Goal: Task Accomplishment & Management: Complete application form

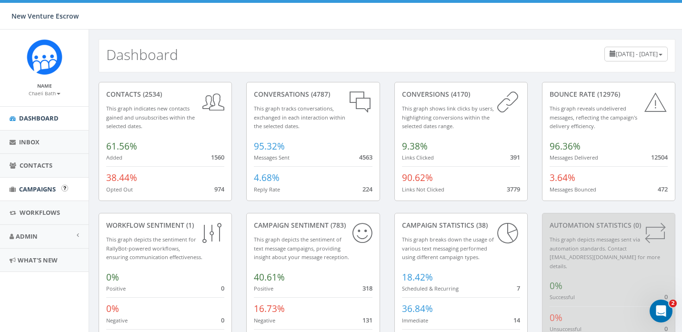
click at [42, 183] on link "Campaigns" at bounding box center [44, 189] width 89 height 23
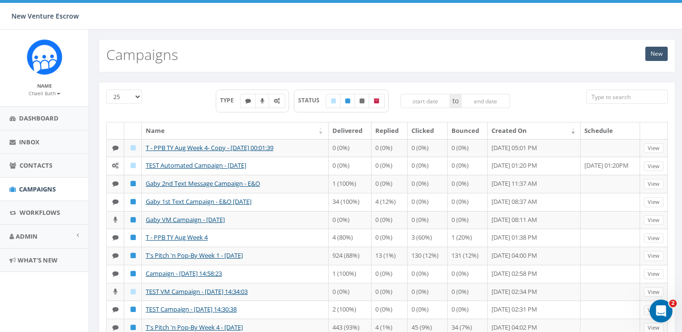
click at [655, 50] on link "New" at bounding box center [656, 54] width 22 height 14
click at [648, 55] on link "New" at bounding box center [656, 54] width 22 height 14
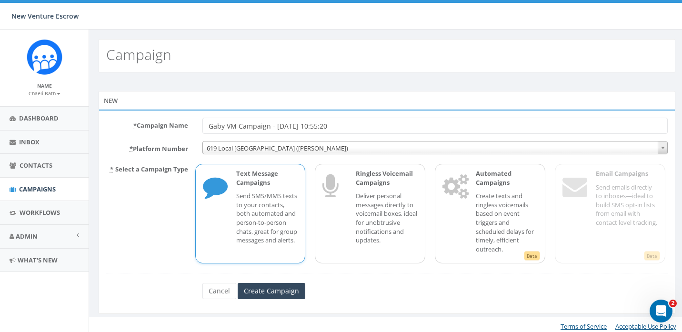
drag, startPoint x: 346, startPoint y: 125, endPoint x: 318, endPoint y: 126, distance: 27.6
click at [318, 126] on input "Gaby VM Campaign - 09/05/2025, 10:55:20" at bounding box center [434, 126] width 465 height 16
type input "Gaby VM Campaign - [DATE]"
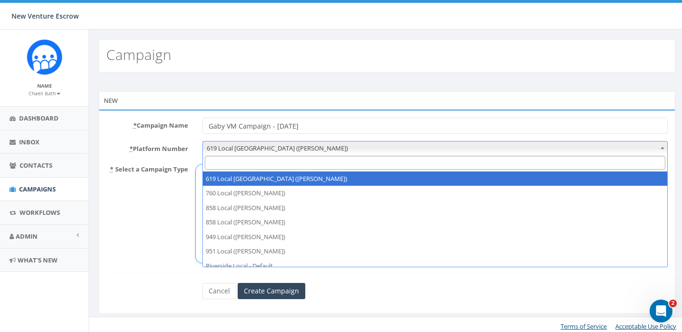
click at [312, 142] on span "619 Local San Diego (Tania Marks)" at bounding box center [435, 147] width 465 height 13
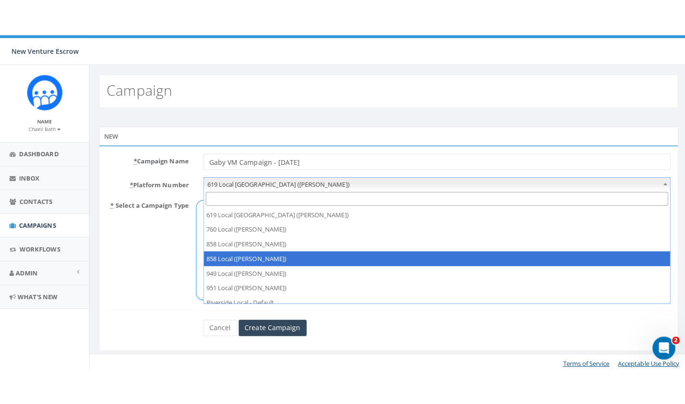
scroll to position [19, 0]
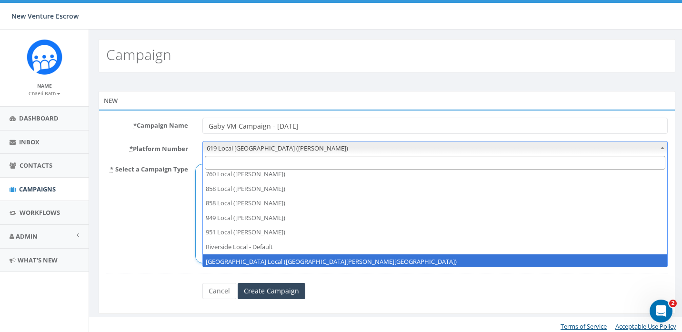
select select "6964756"
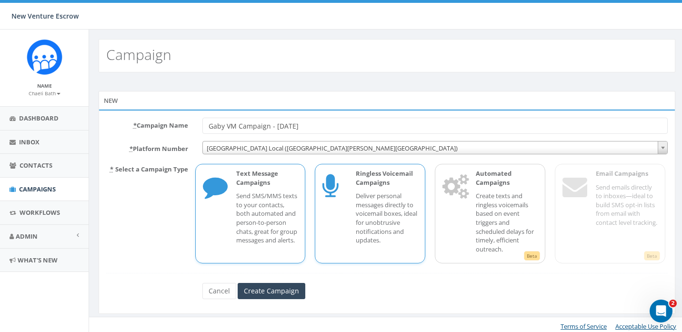
click at [383, 217] on p "Deliver personal messages directly to voicemail boxes, ideal for unobtrusive no…" at bounding box center [387, 217] width 62 height 53
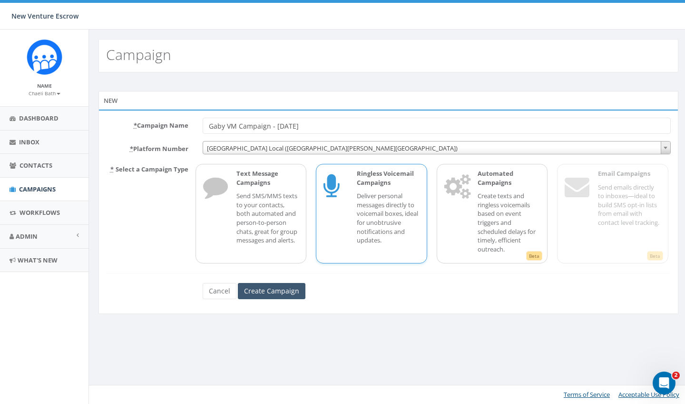
click at [267, 293] on input "Create Campaign" at bounding box center [272, 291] width 68 height 16
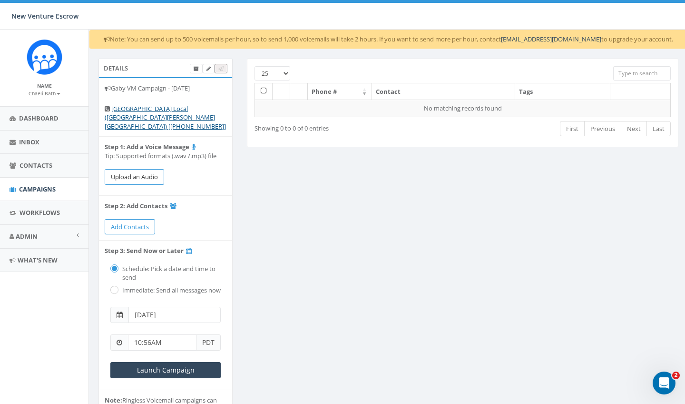
click at [151, 169] on button "Upload an Audio" at bounding box center [134, 177] width 59 height 16
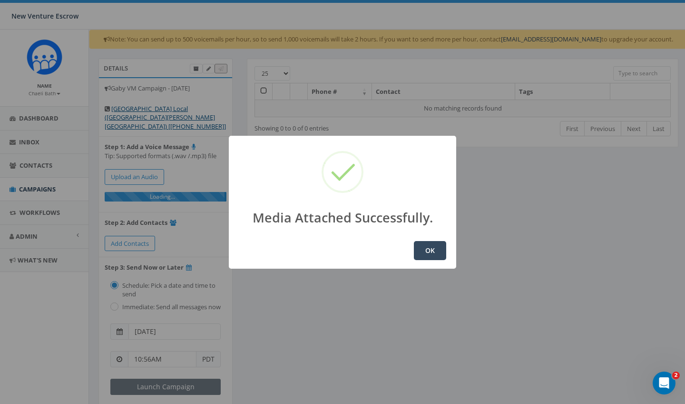
click at [441, 251] on button "OK" at bounding box center [430, 250] width 32 height 19
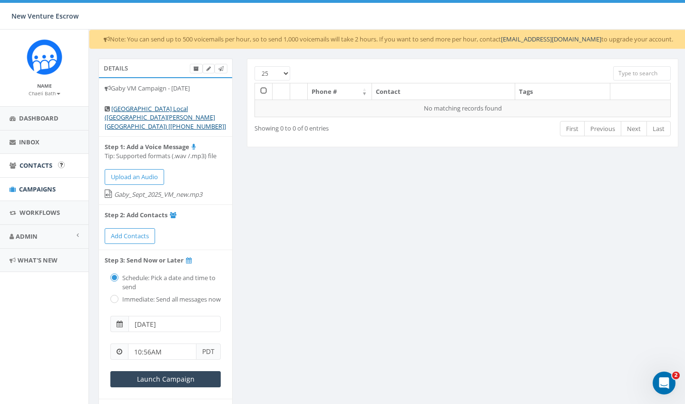
click at [53, 167] on link "Contacts" at bounding box center [44, 165] width 89 height 23
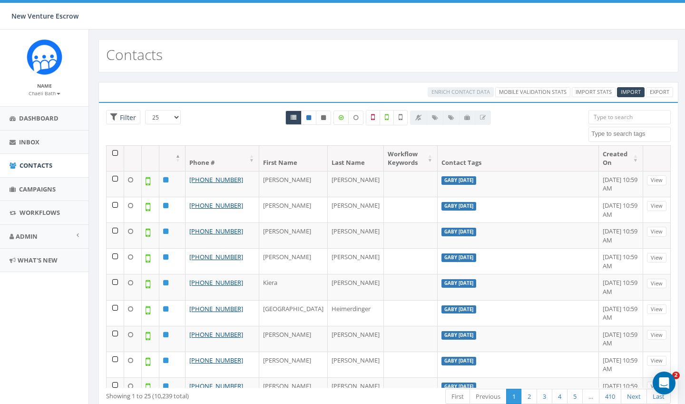
select select
click at [632, 92] on span "Import" at bounding box center [631, 91] width 20 height 7
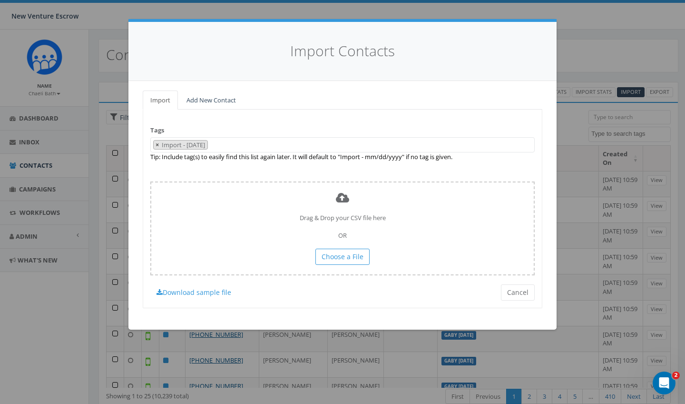
click at [160, 143] on button "×" at bounding box center [157, 144] width 7 height 9
select select
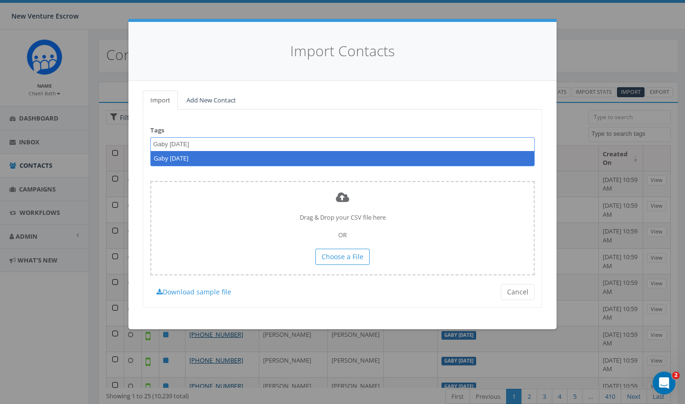
type textarea "Gaby Sept 5 2025"
select select "Gaby Sept 5 2025"
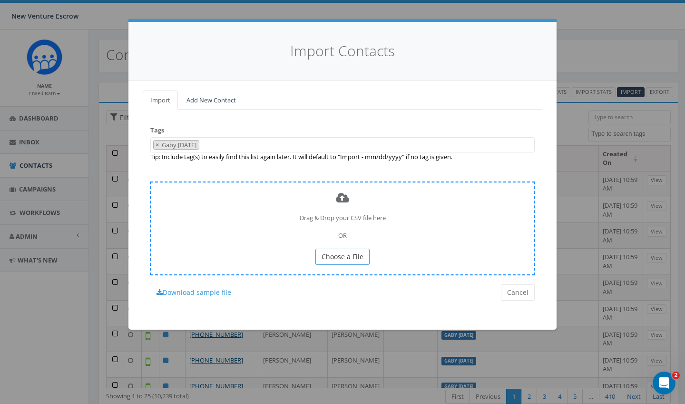
click at [321, 253] on button "Choose a File" at bounding box center [343, 256] width 54 height 16
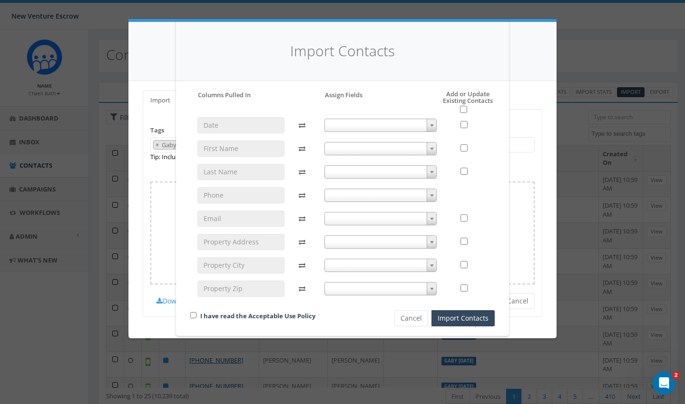
click at [330, 148] on span at bounding box center [381, 148] width 113 height 13
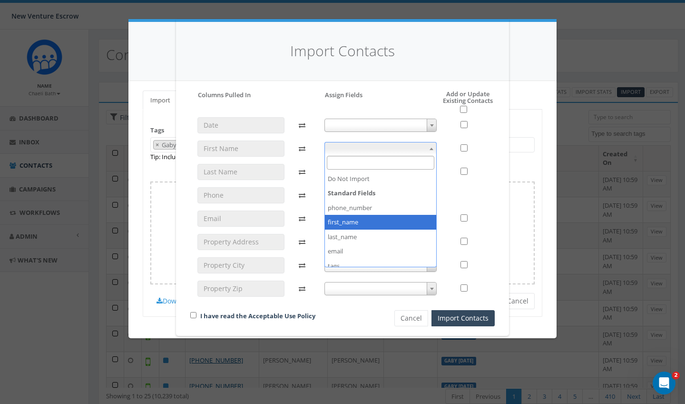
select select "first_name"
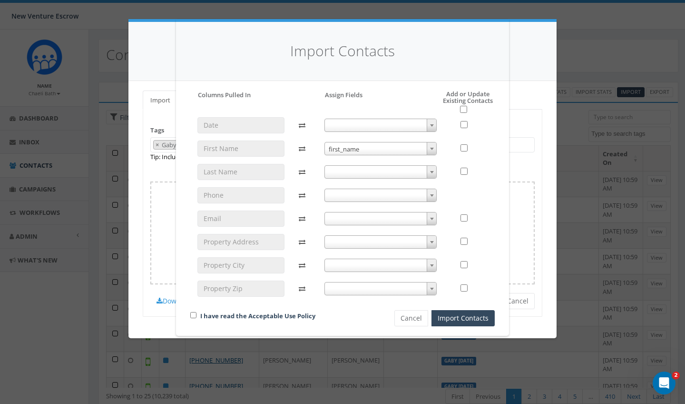
click at [339, 172] on span at bounding box center [381, 171] width 113 height 13
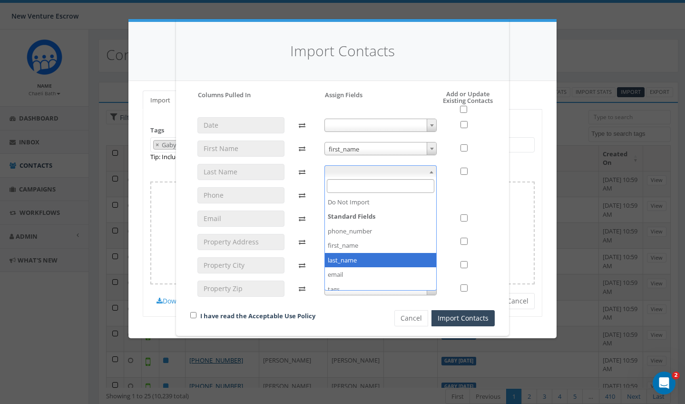
select select "last_name"
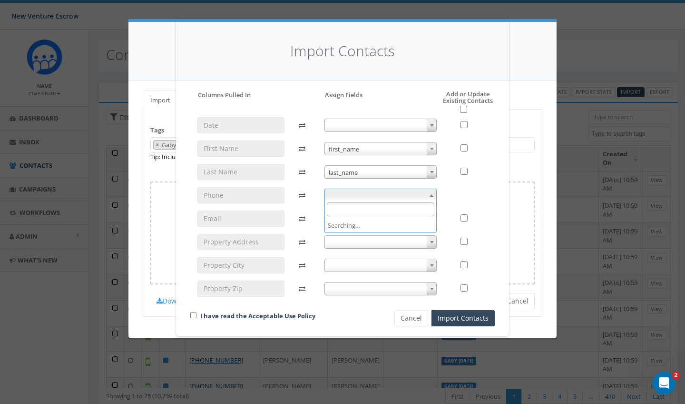
click at [336, 189] on span at bounding box center [381, 194] width 113 height 13
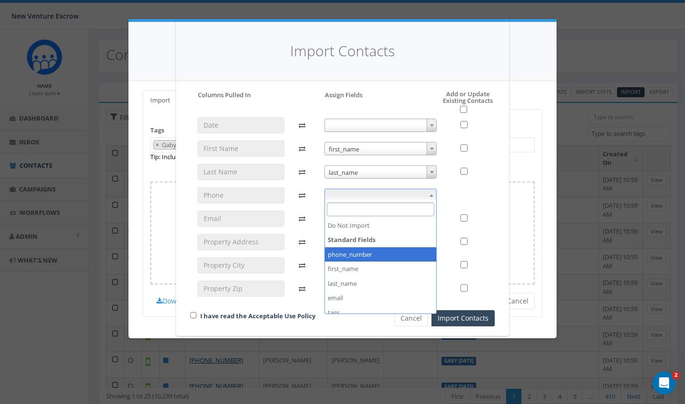
select select "phone_number"
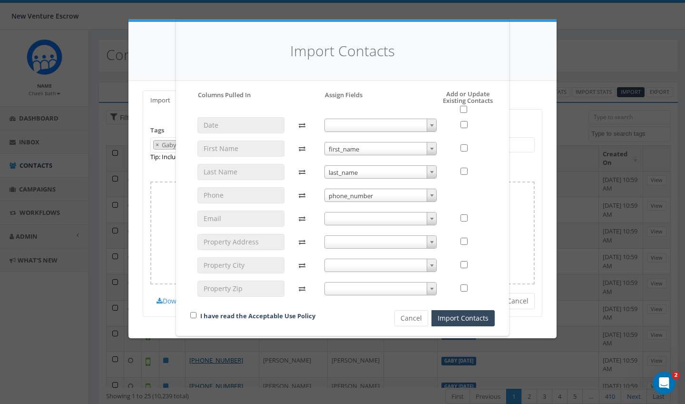
click at [338, 217] on span at bounding box center [381, 218] width 113 height 13
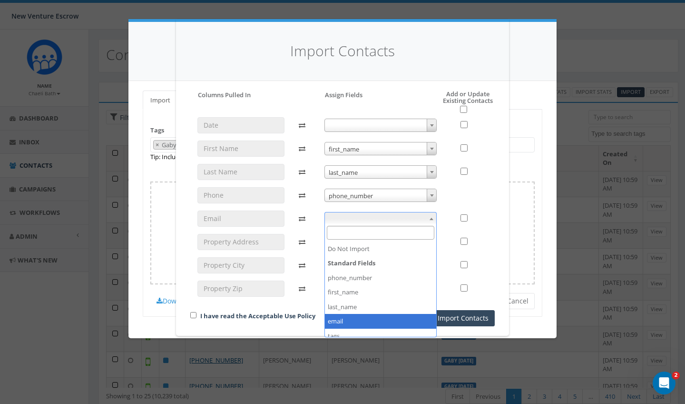
select select "email"
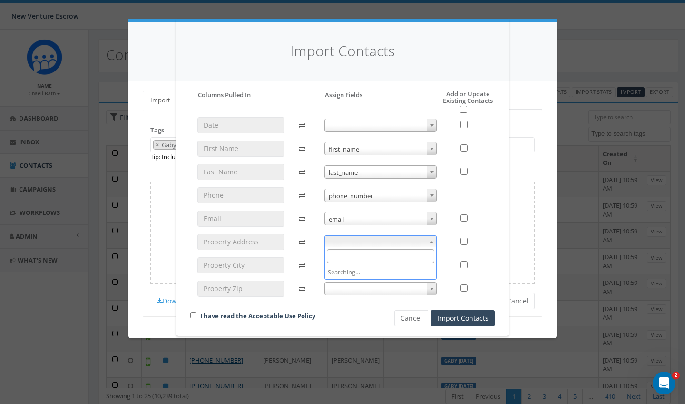
click at [343, 243] on span at bounding box center [381, 241] width 113 height 13
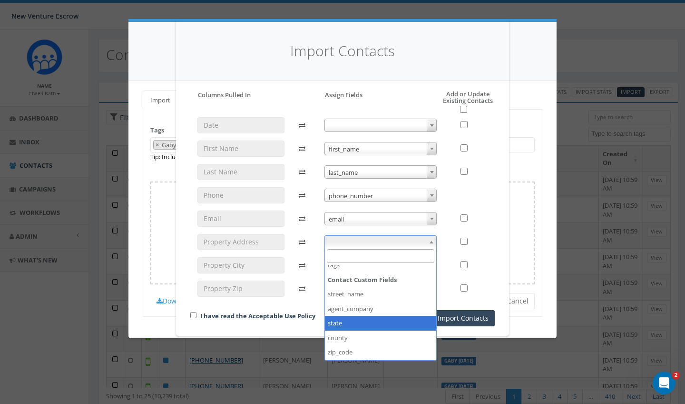
scroll to position [91, 0]
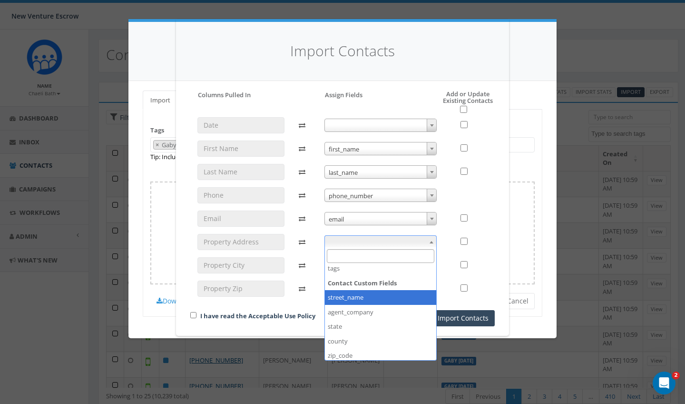
select select "street_name"
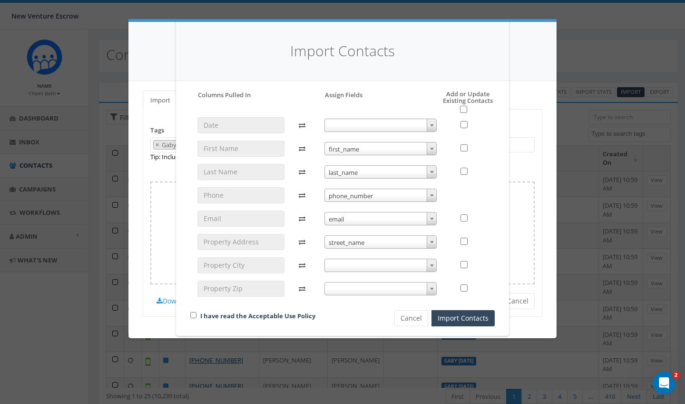
click at [347, 264] on span at bounding box center [381, 264] width 113 height 13
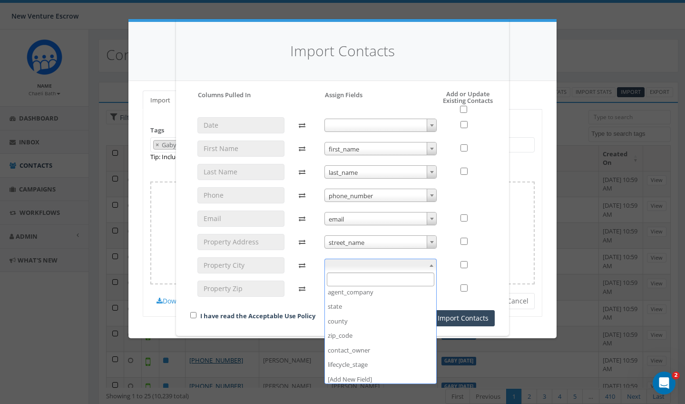
scroll to position [133, 0]
select select "county"
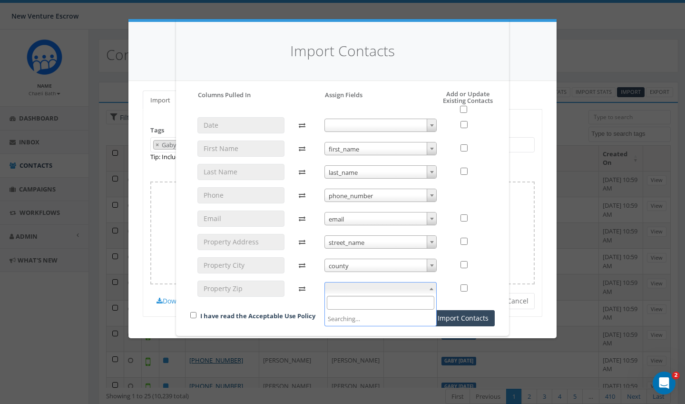
click at [351, 284] on span at bounding box center [381, 288] width 113 height 13
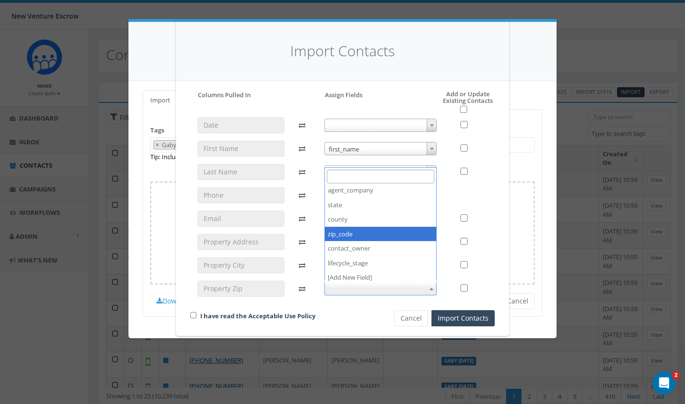
select select "zip_code"
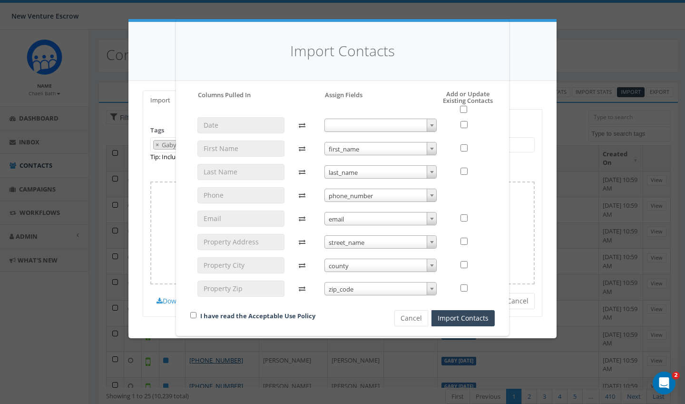
click at [463, 112] on div "Please accept policy to proceed Please map phone number field to proceed Column…" at bounding box center [342, 208] width 305 height 236
click at [465, 108] on input "checkbox" at bounding box center [463, 109] width 7 height 7
checkbox input "true"
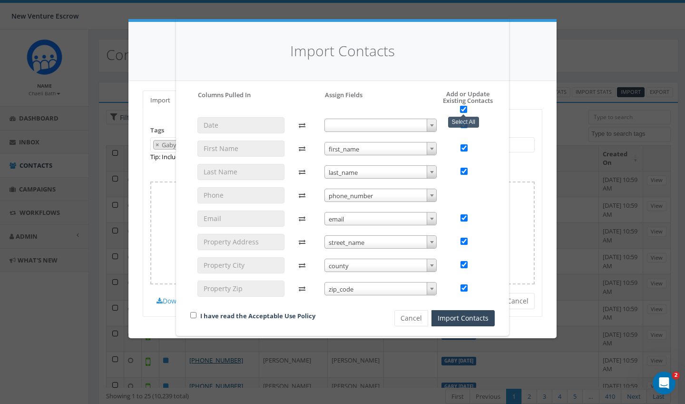
checkbox input "true"
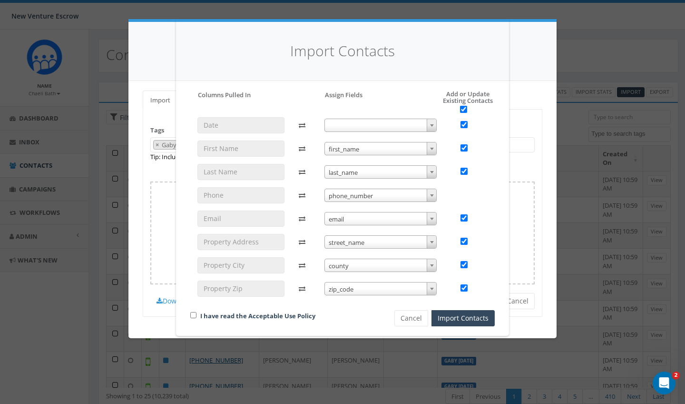
click at [195, 316] on div "I have read the Acceptable Use Policy" at bounding box center [276, 316] width 186 height 13
click at [195, 315] on input "checkbox" at bounding box center [193, 315] width 6 height 6
checkbox input "true"
click at [447, 318] on button "Import Contacts" at bounding box center [463, 318] width 63 height 16
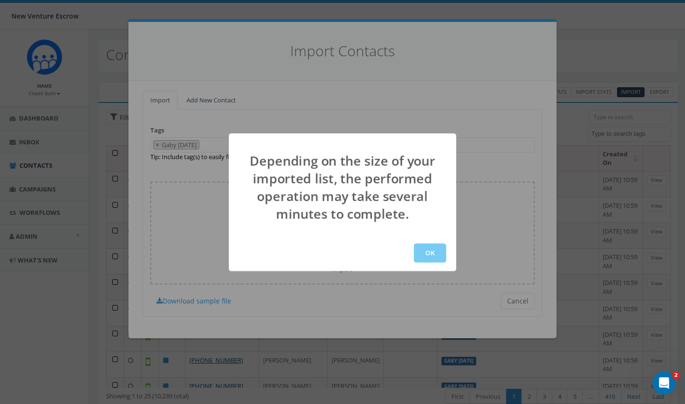
click at [432, 256] on button "OK" at bounding box center [430, 252] width 32 height 19
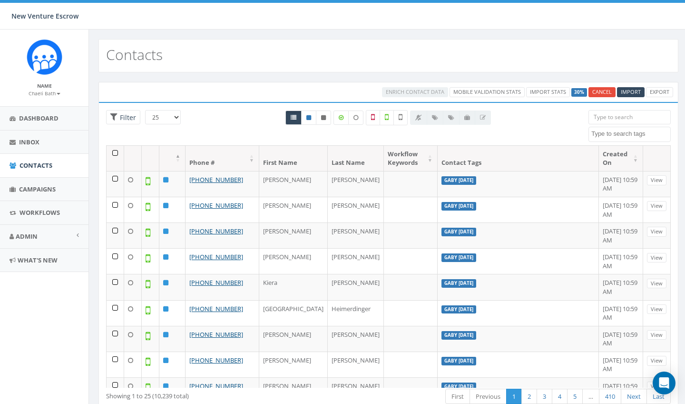
select select
click at [590, 92] on link "Import Stats" at bounding box center [594, 92] width 44 height 10
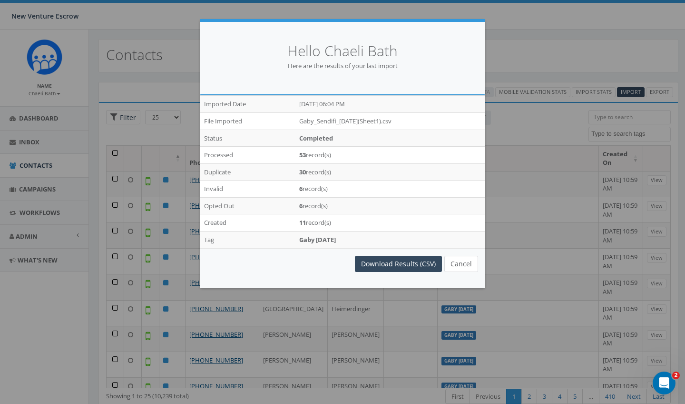
click at [466, 263] on button "Cancel" at bounding box center [462, 264] width 34 height 16
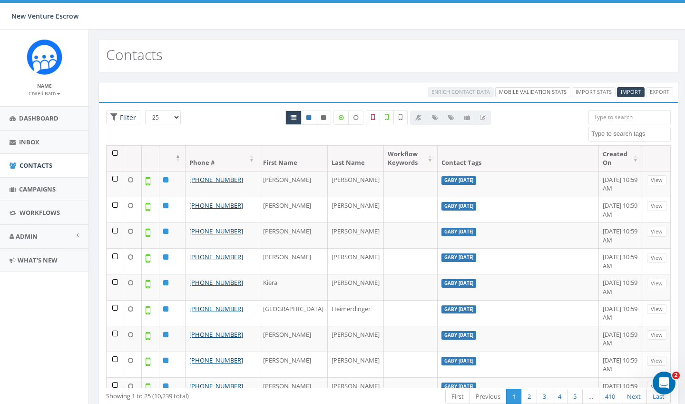
click at [533, 94] on link "Mobile Validation Stats" at bounding box center [532, 92] width 75 height 10
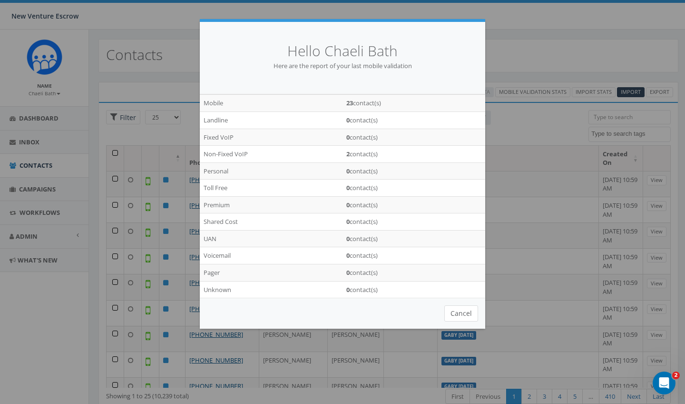
click at [455, 309] on button "Cancel" at bounding box center [462, 313] width 34 height 16
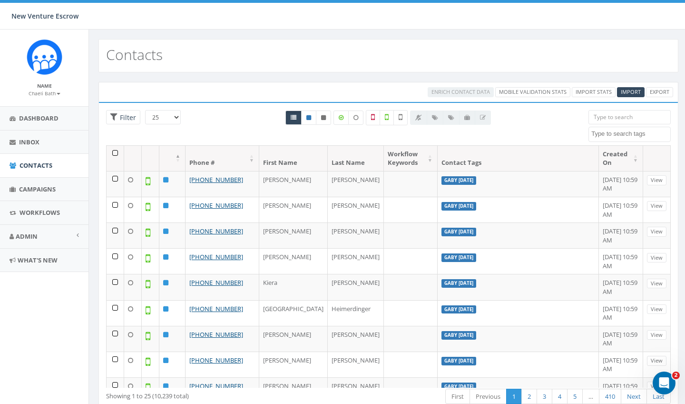
click at [468, 93] on span "Enrich Contact Data" at bounding box center [461, 91] width 66 height 9
click at [480, 93] on span "Enrich Contact Data" at bounding box center [461, 91] width 66 height 9
click at [354, 120] on label at bounding box center [355, 117] width 15 height 14
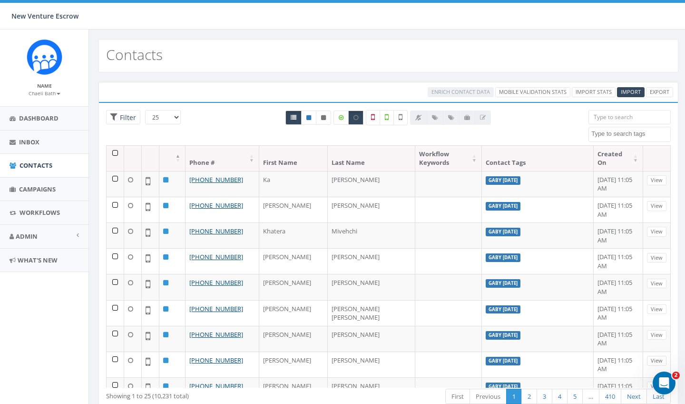
click at [114, 155] on th at bounding box center [116, 158] width 18 height 25
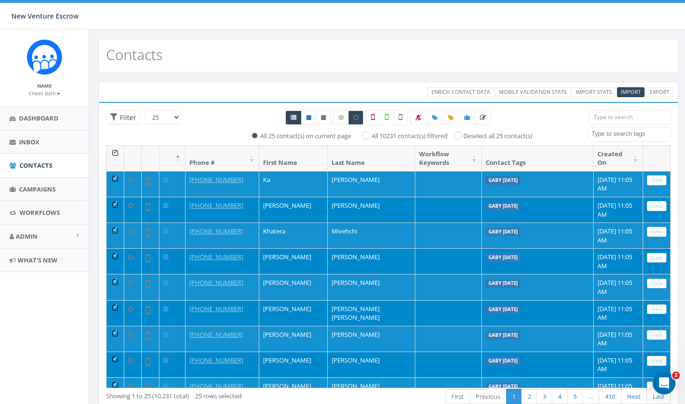
click at [114, 155] on th at bounding box center [116, 158] width 18 height 25
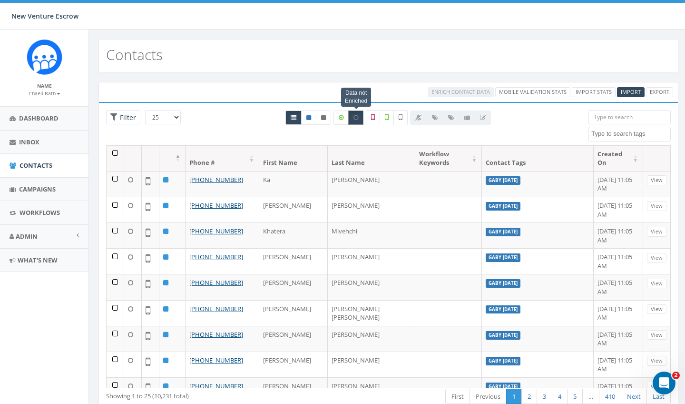
click at [354, 120] on label at bounding box center [355, 117] width 15 height 14
checkbox input "false"
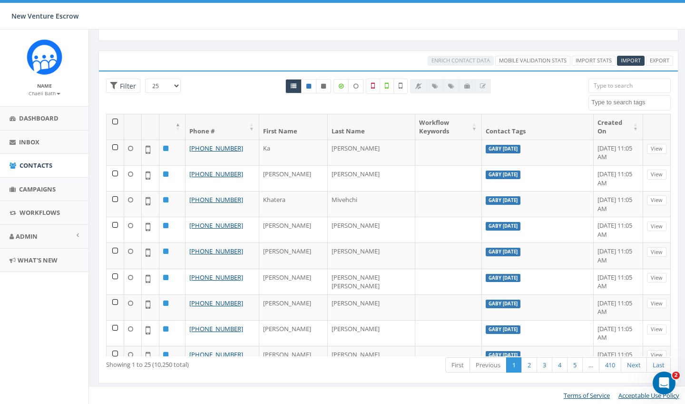
click at [147, 60] on div "Enrich Contact Data Mobile Validation Stats Import Stats 100% Cancel Import Exp…" at bounding box center [389, 61] width 584 height 10
click at [40, 188] on span "Campaigns" at bounding box center [37, 189] width 37 height 9
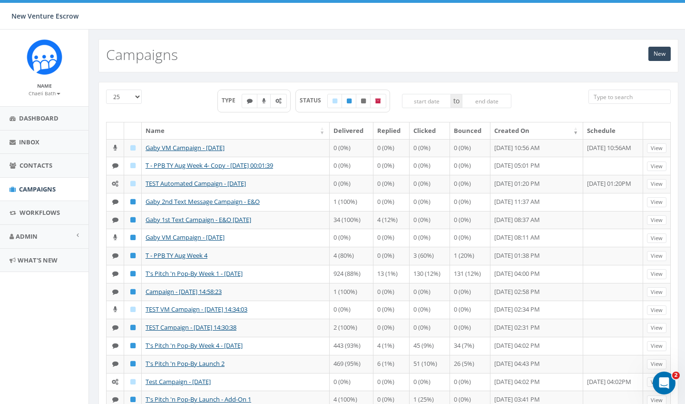
click at [39, 94] on small "Chaeli Bath" at bounding box center [45, 93] width 32 height 7
click at [64, 88] on div "Name Chaeli Bath Profile Sign Out" at bounding box center [44, 89] width 69 height 15
click at [40, 167] on span "Contacts" at bounding box center [36, 165] width 33 height 9
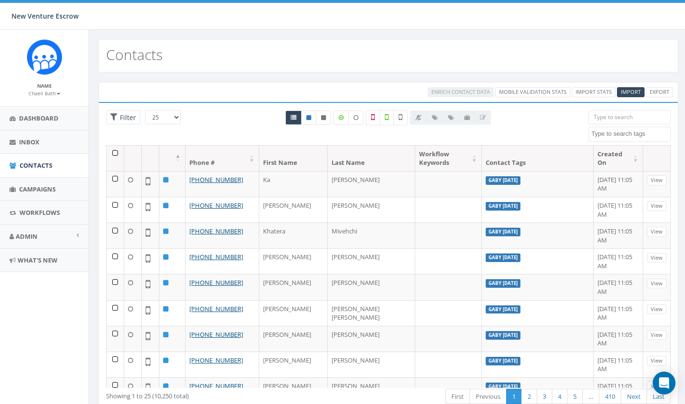
select select
click at [610, 131] on textarea "Search" at bounding box center [631, 133] width 79 height 9
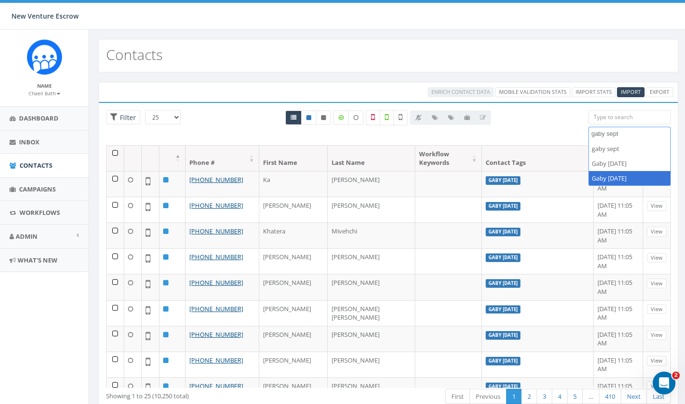
type textarea "gaby sept"
select select "Gaby Sept 5 2025"
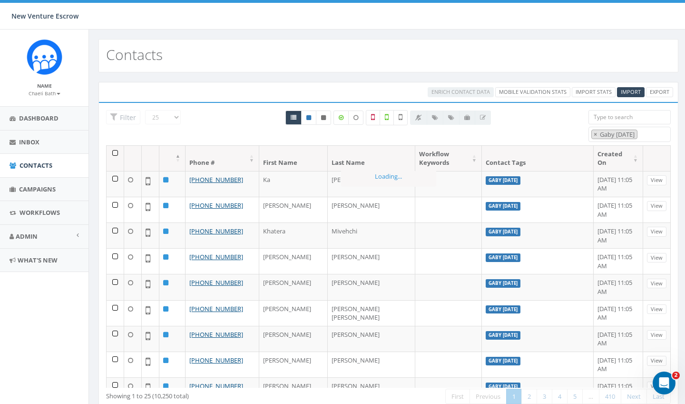
scroll to position [437, 0]
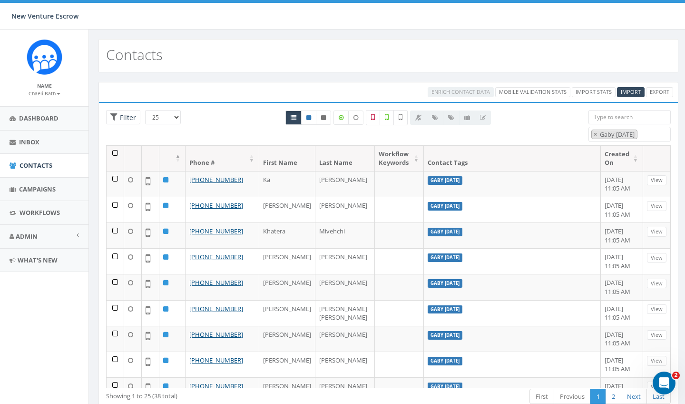
click at [115, 153] on th at bounding box center [116, 158] width 18 height 25
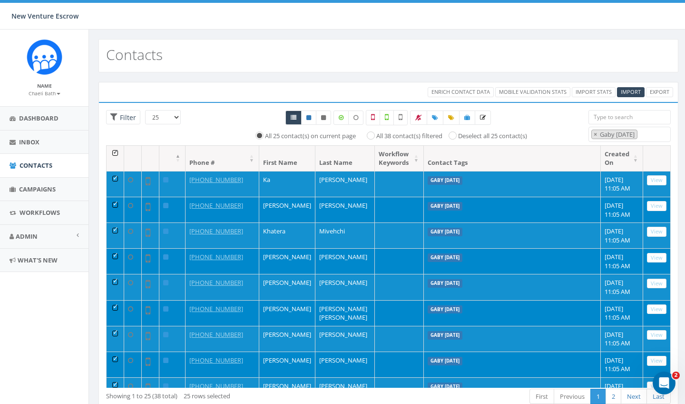
click at [376, 134] on label "All 38 contact(s) filtered" at bounding box center [409, 136] width 66 height 10
click at [376, 134] on input "All 38 contact(s) filtered" at bounding box center [373, 135] width 6 height 6
radio input "true"
click at [356, 118] on icon at bounding box center [356, 118] width 5 height 6
checkbox input "true"
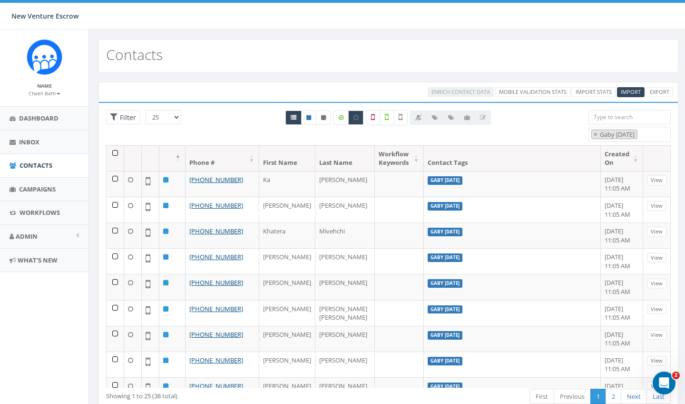
click at [118, 154] on th at bounding box center [116, 158] width 18 height 25
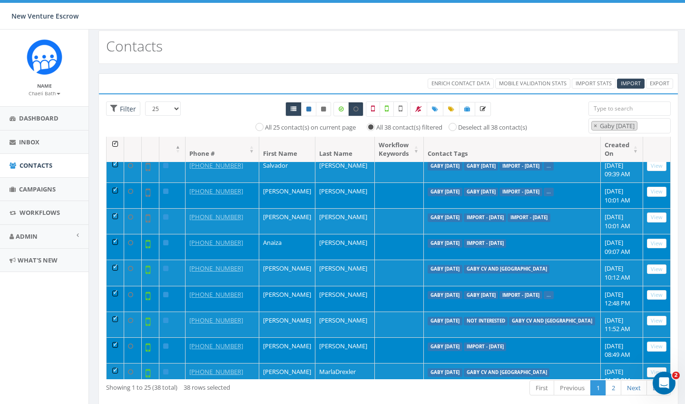
scroll to position [417, 0]
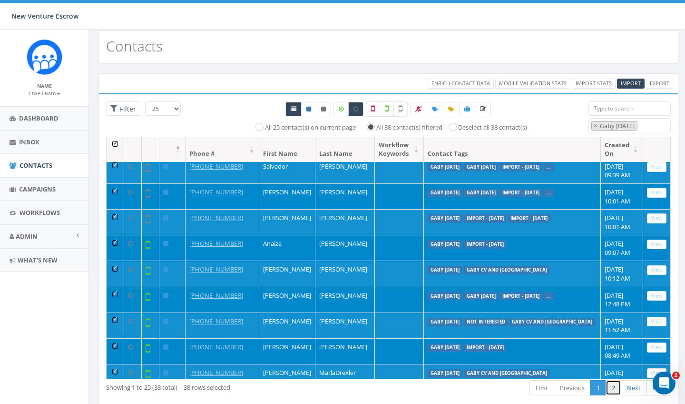
click at [616, 386] on link "2" at bounding box center [614, 388] width 16 height 16
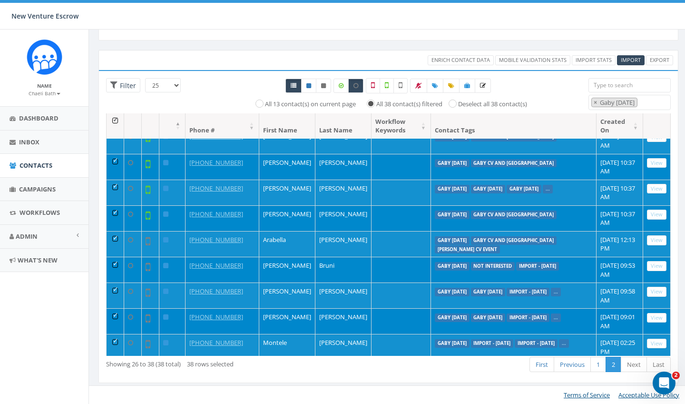
scroll to position [31, 0]
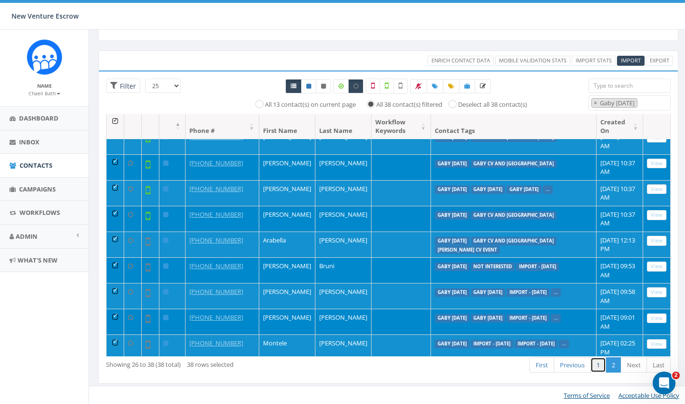
click at [597, 364] on link "1" at bounding box center [599, 365] width 16 height 16
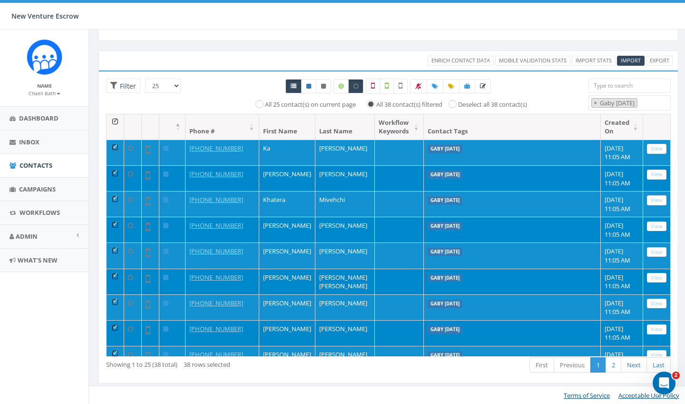
scroll to position [0, 0]
click at [116, 122] on th at bounding box center [116, 126] width 18 height 25
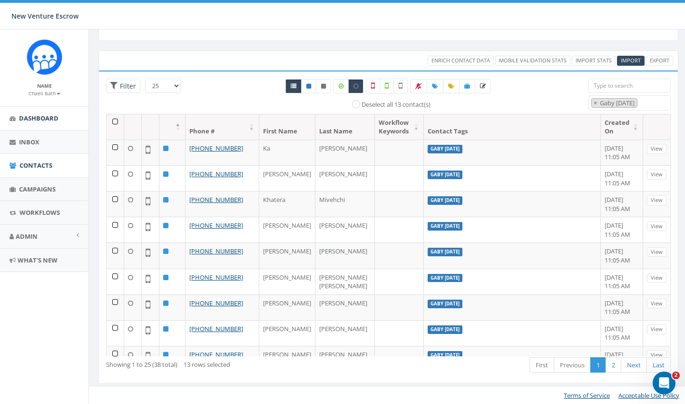
click at [34, 121] on span "Dashboard" at bounding box center [39, 118] width 40 height 9
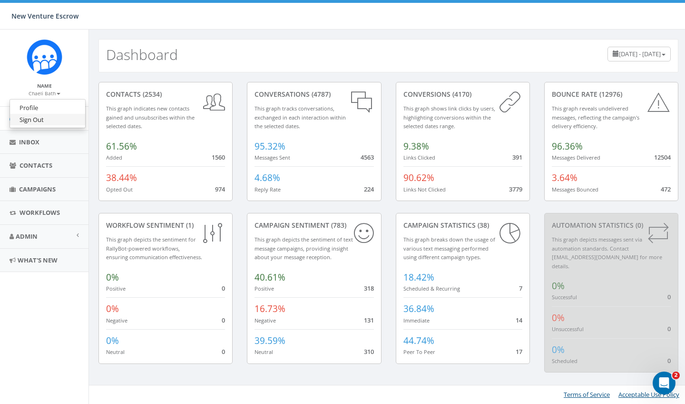
click at [40, 117] on link "Sign Out" at bounding box center [47, 120] width 75 height 12
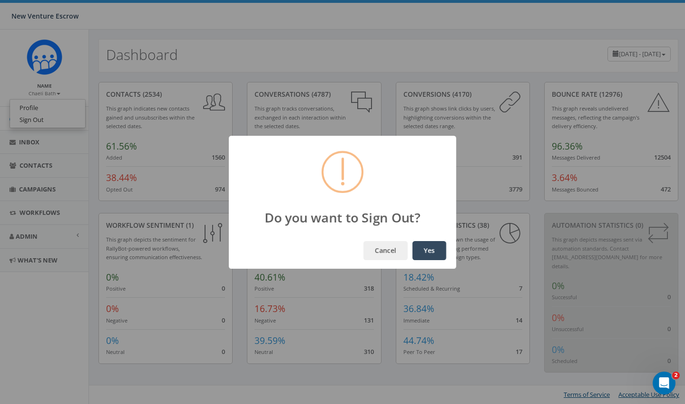
click at [428, 245] on button "Yes" at bounding box center [430, 250] width 34 height 19
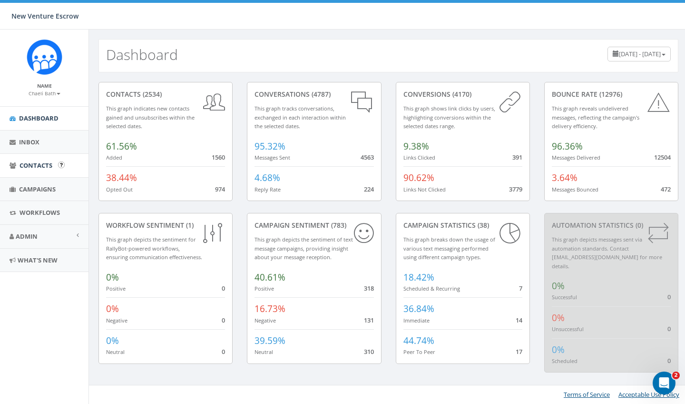
click at [39, 164] on span "Contacts" at bounding box center [36, 165] width 33 height 9
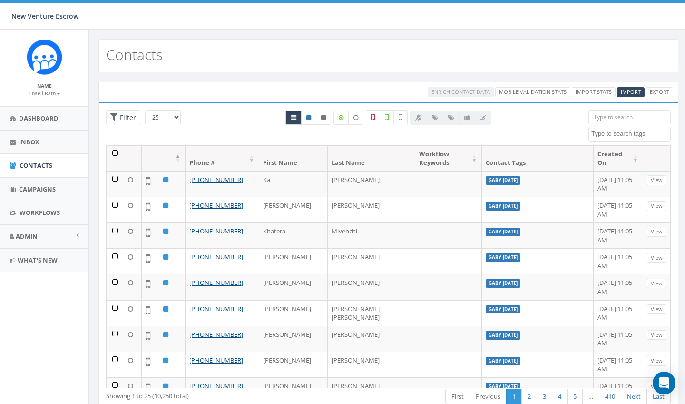
select select
click at [610, 135] on textarea "Search" at bounding box center [631, 133] width 79 height 9
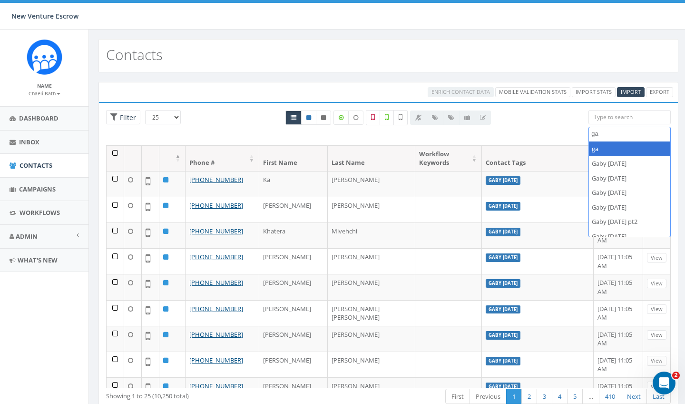
type textarea "g"
click at [117, 156] on th at bounding box center [116, 158] width 18 height 25
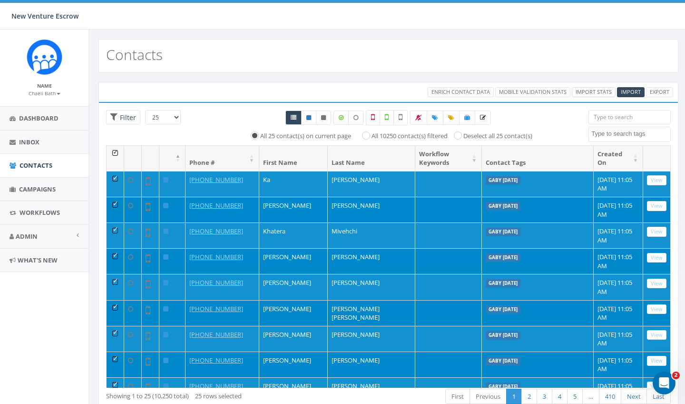
click at [598, 96] on link "Import Stats" at bounding box center [594, 92] width 44 height 10
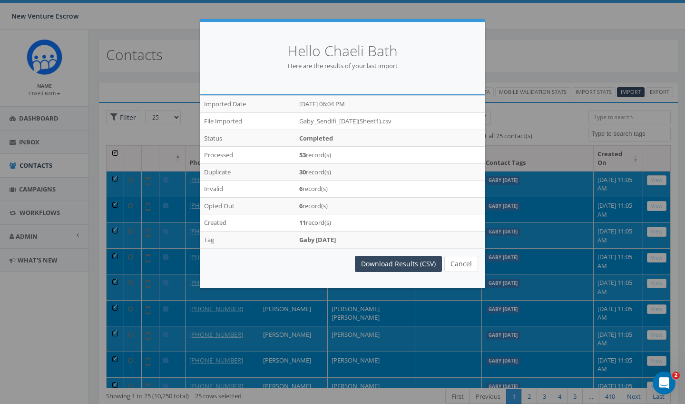
click at [464, 263] on button "Cancel" at bounding box center [462, 264] width 34 height 16
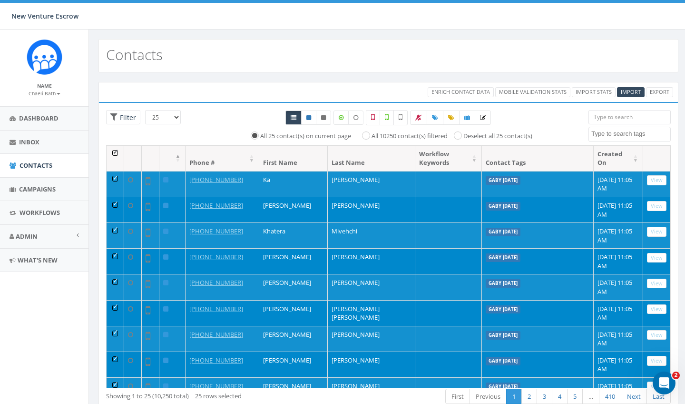
drag, startPoint x: 678, startPoint y: 302, endPoint x: 673, endPoint y: 320, distance: 19.1
click at [673, 320] on div "Phone # First Name Last Name Workflow Keywords Contact Tags Created On [PHONE_N…" at bounding box center [388, 266] width 579 height 242
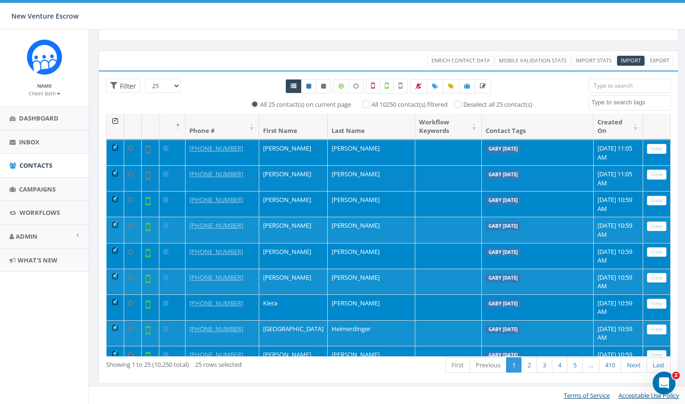
scroll to position [238, 0]
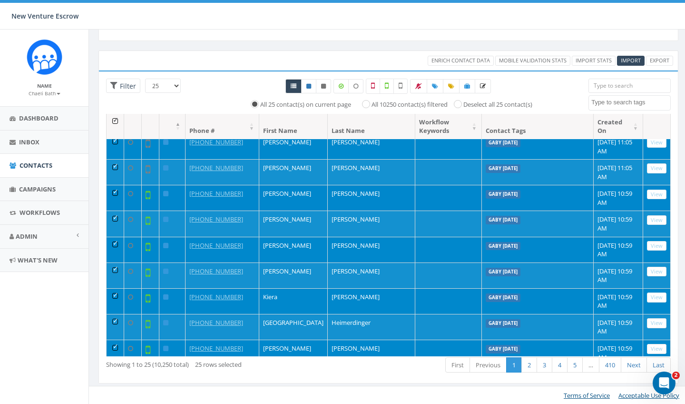
click at [118, 185] on td at bounding box center [116, 198] width 18 height 26
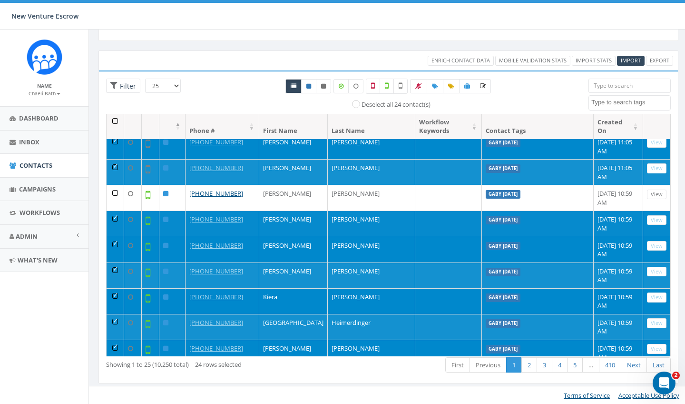
click at [115, 214] on td at bounding box center [116, 223] width 18 height 26
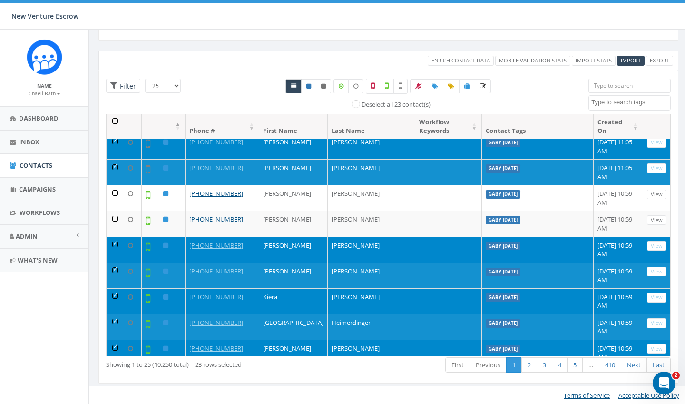
click at [113, 240] on td at bounding box center [116, 250] width 18 height 26
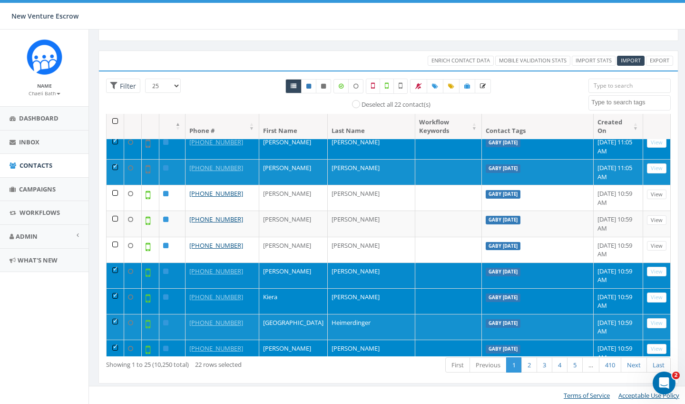
click at [114, 262] on td at bounding box center [116, 275] width 18 height 26
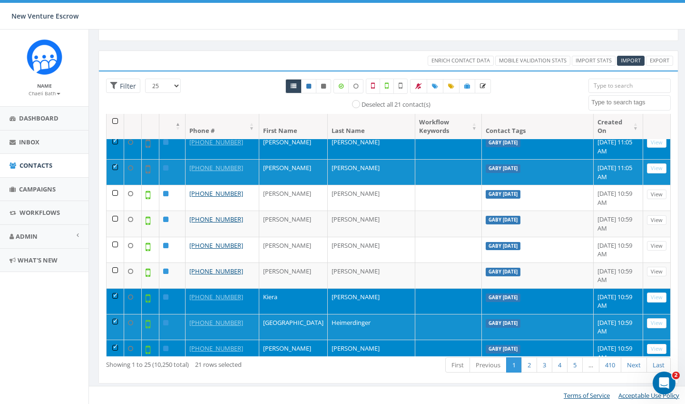
click at [116, 292] on td at bounding box center [116, 301] width 18 height 26
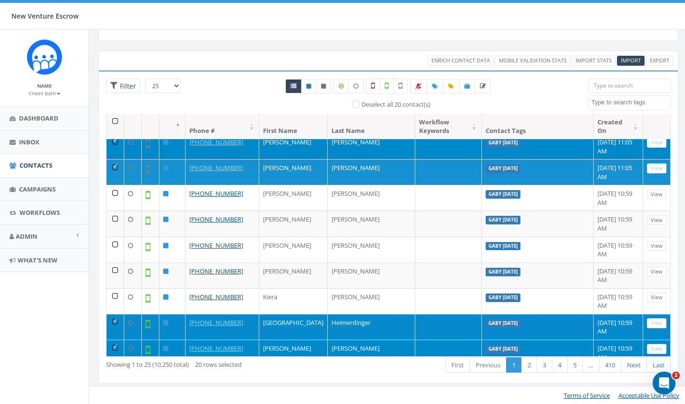
click at [118, 314] on td at bounding box center [116, 327] width 18 height 26
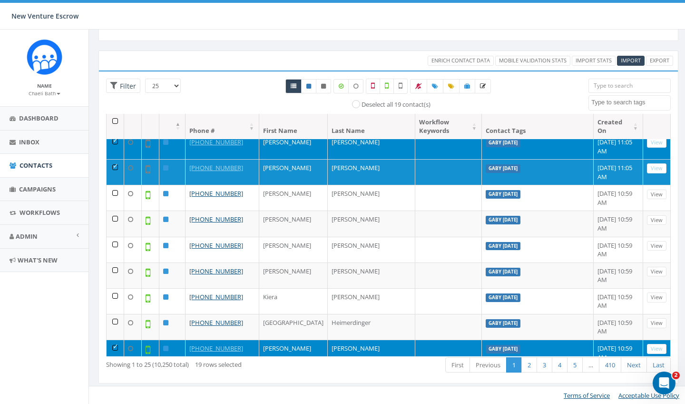
click at [117, 339] on td at bounding box center [116, 352] width 18 height 26
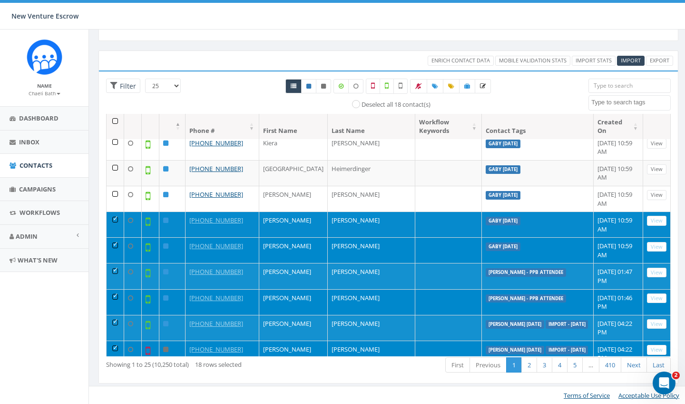
scroll to position [391, 0]
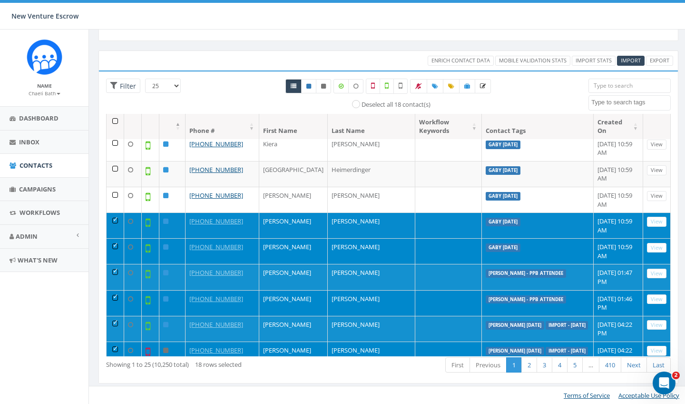
click at [116, 212] on td at bounding box center [116, 225] width 18 height 26
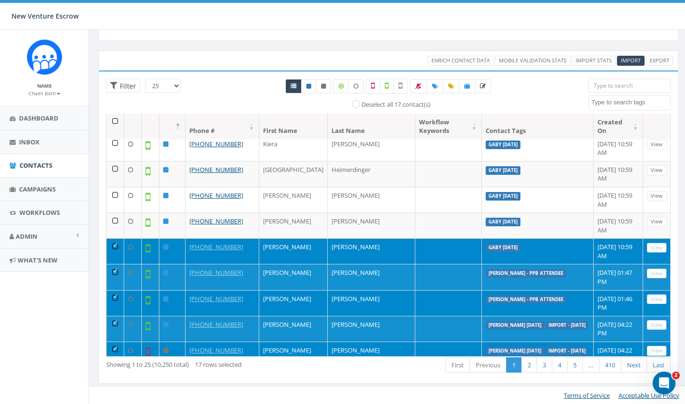
click at [115, 238] on td at bounding box center [116, 251] width 18 height 26
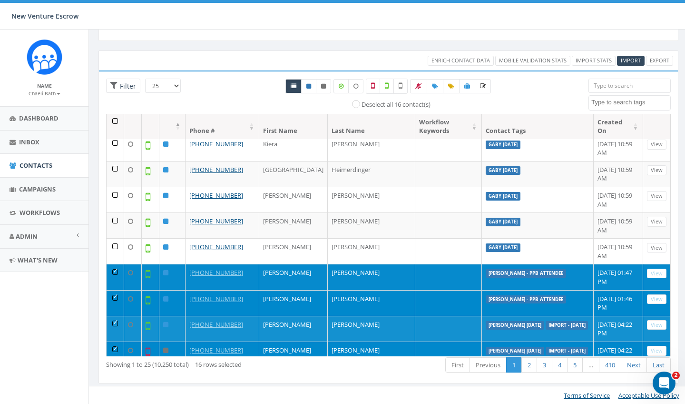
click at [115, 264] on td at bounding box center [116, 277] width 18 height 26
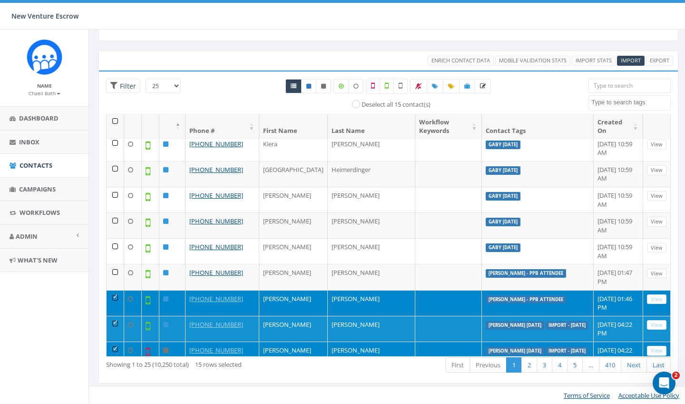
click at [117, 290] on td at bounding box center [116, 303] width 18 height 26
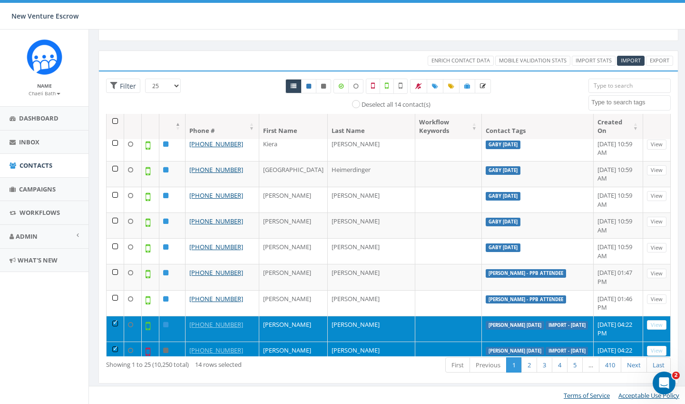
click at [117, 316] on td at bounding box center [116, 329] width 18 height 26
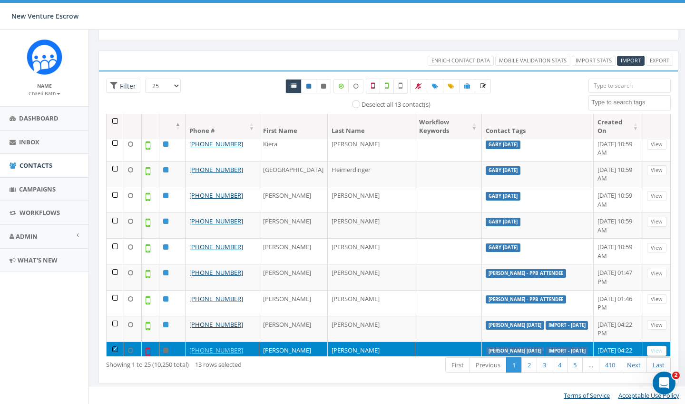
click at [116, 341] on td at bounding box center [116, 354] width 18 height 26
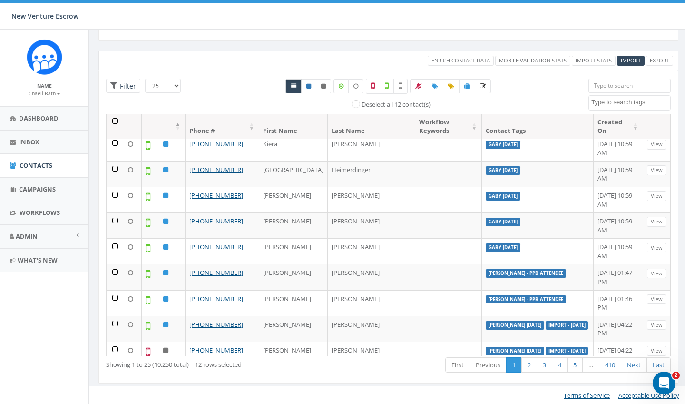
click at [116, 367] on td at bounding box center [116, 380] width 18 height 26
click at [679, 136] on div "Enrich Contact Data Mobile Validation Stats Import Stats Import Export Loading …" at bounding box center [388, 222] width 594 height 345
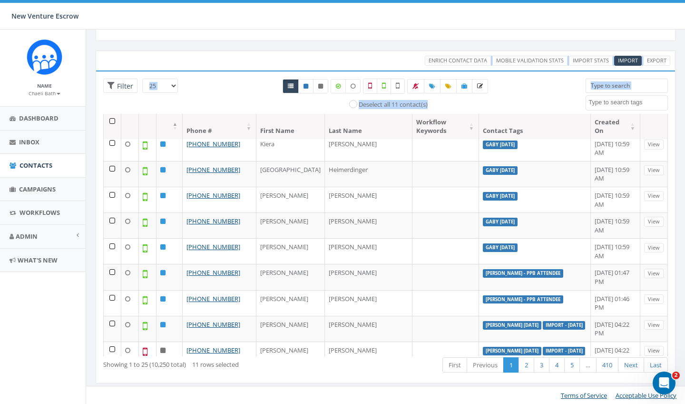
drag, startPoint x: 679, startPoint y: 136, endPoint x: 683, endPoint y: 67, distance: 69.1
click at [683, 67] on div "Enrich Contact Data Mobile Validation Stats Import Stats Import Export Loading …" at bounding box center [385, 223] width 599 height 364
click at [275, 28] on div "New Venture Escrow New Venture Escrow Profile Sign Out 0.00 % of Available Amou…" at bounding box center [342, 15] width 685 height 30
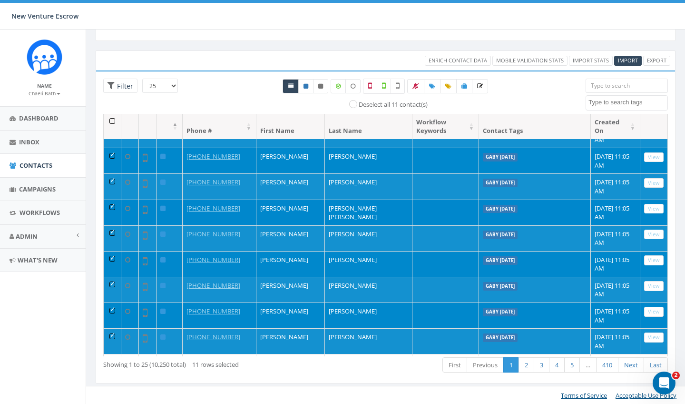
scroll to position [66, 0]
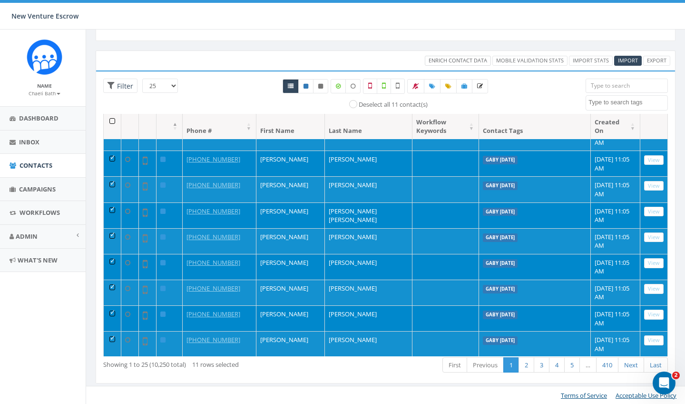
click at [469, 63] on span "Enrich Contact Data" at bounding box center [458, 60] width 59 height 7
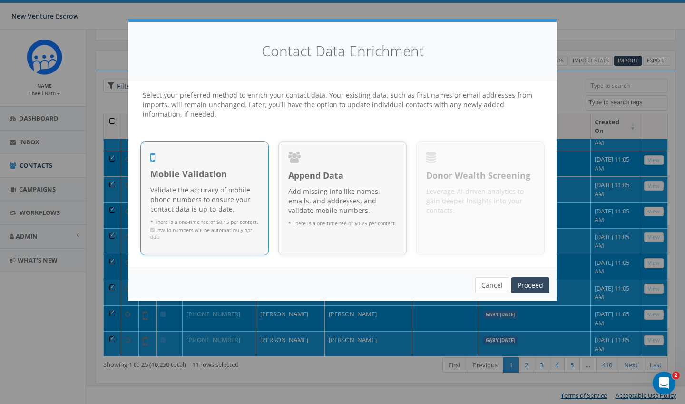
click at [495, 282] on button "Cancel" at bounding box center [492, 285] width 34 height 16
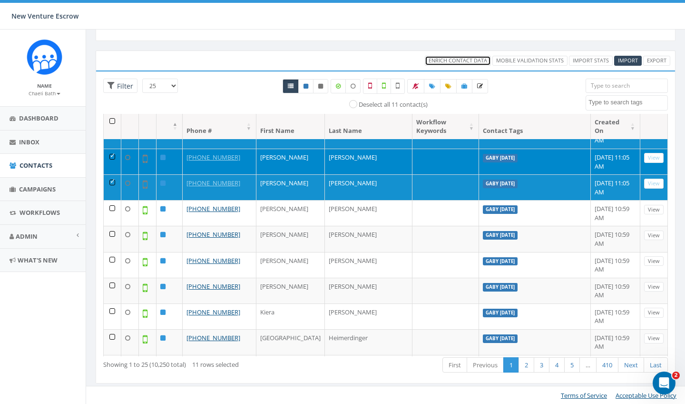
scroll to position [224, 0]
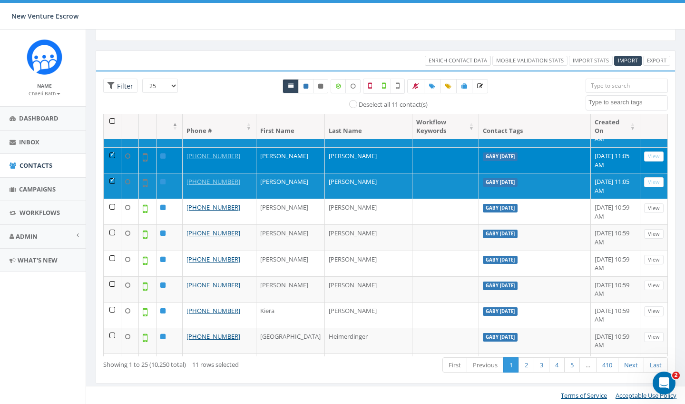
click at [464, 58] on span "Enrich Contact Data" at bounding box center [458, 60] width 59 height 7
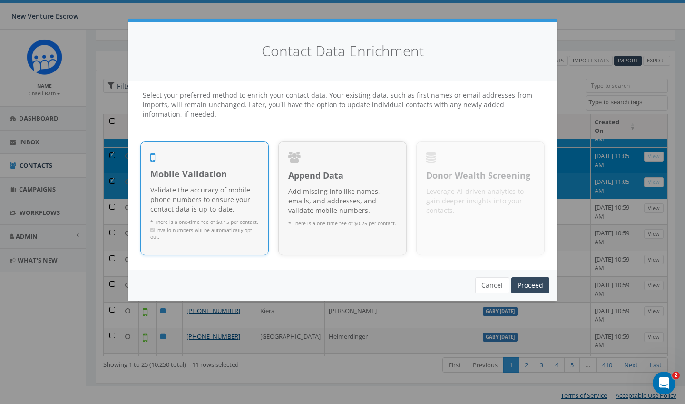
click at [179, 194] on p "Validate the accuracy of mobile phone numbers to ensure your contact data is up…" at bounding box center [204, 199] width 109 height 29
click at [534, 282] on link "Proceed" at bounding box center [531, 285] width 38 height 16
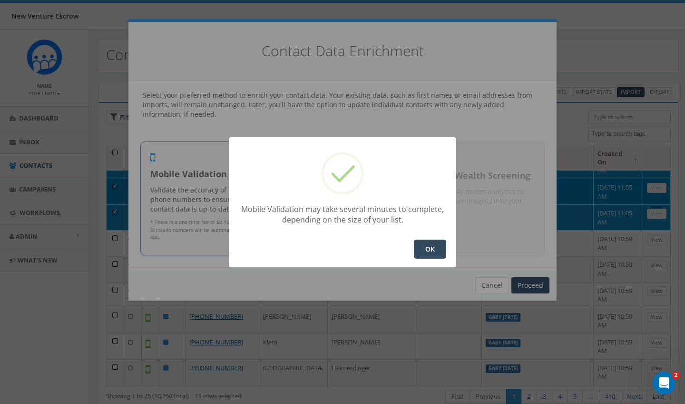
click at [435, 249] on button "OK" at bounding box center [430, 248] width 32 height 19
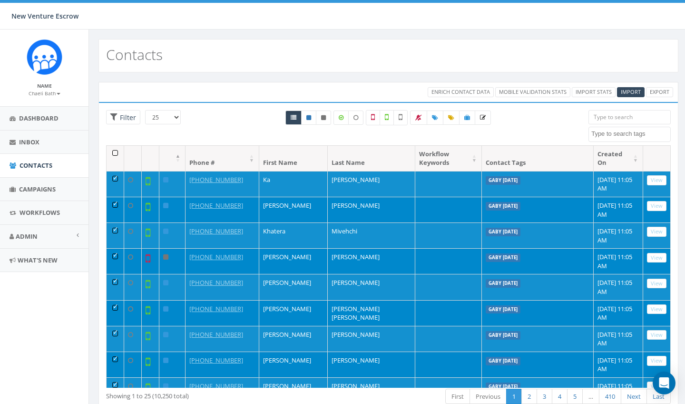
select select
click at [46, 186] on span "Campaigns" at bounding box center [37, 189] width 37 height 9
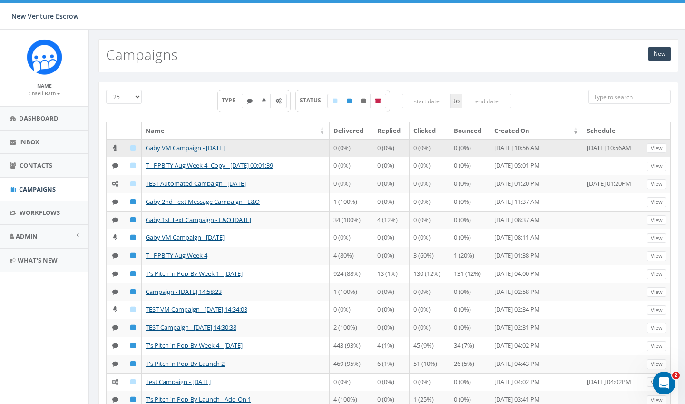
click at [208, 147] on link "Gaby VM Campaign - [DATE]" at bounding box center [185, 147] width 79 height 9
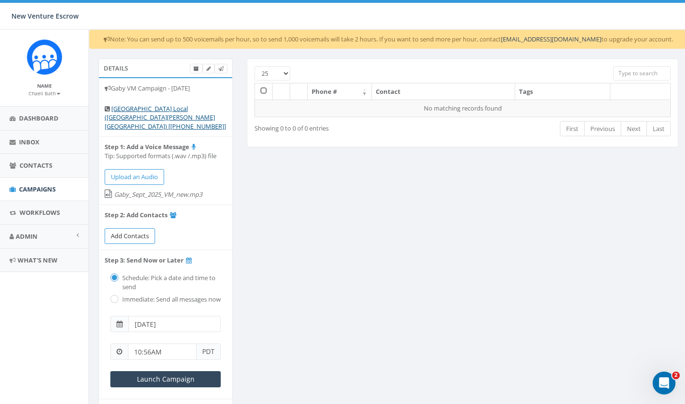
click at [135, 231] on span "Add Contacts" at bounding box center [130, 235] width 38 height 9
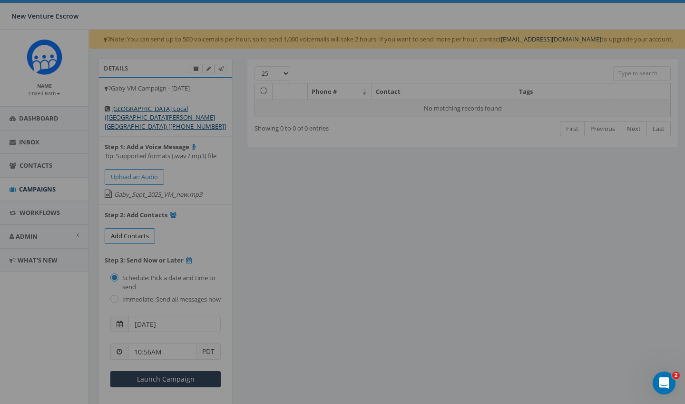
select select
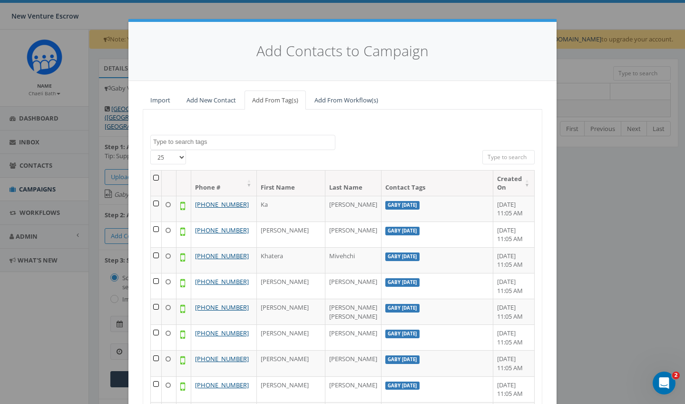
click at [208, 142] on textarea "Search" at bounding box center [244, 142] width 182 height 9
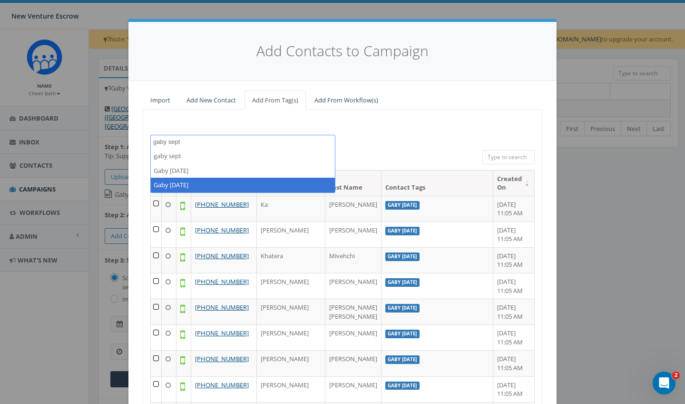
type textarea "gaby sept"
select select "Gaby [DATE]"
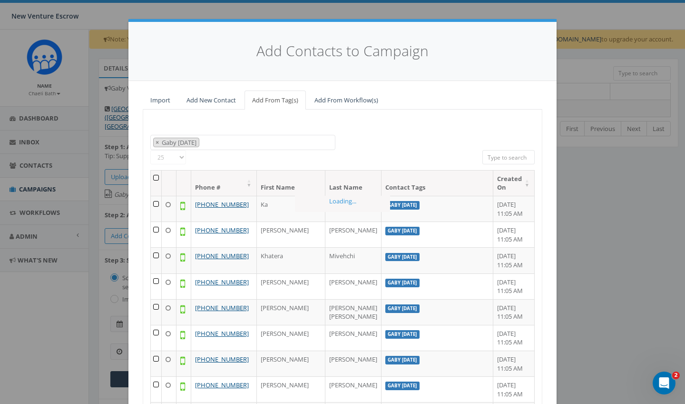
scroll to position [437, 0]
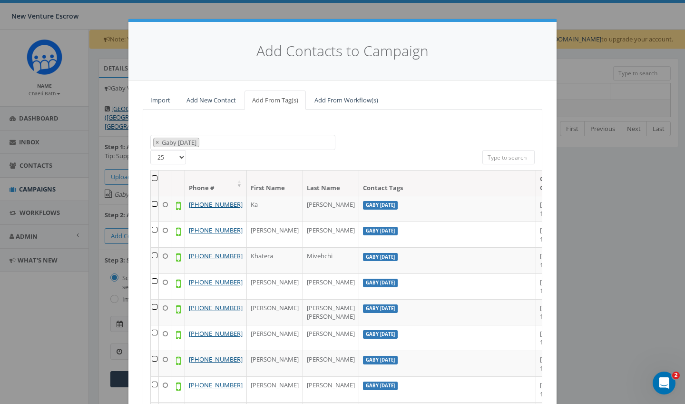
click at [156, 170] on th at bounding box center [155, 182] width 8 height 25
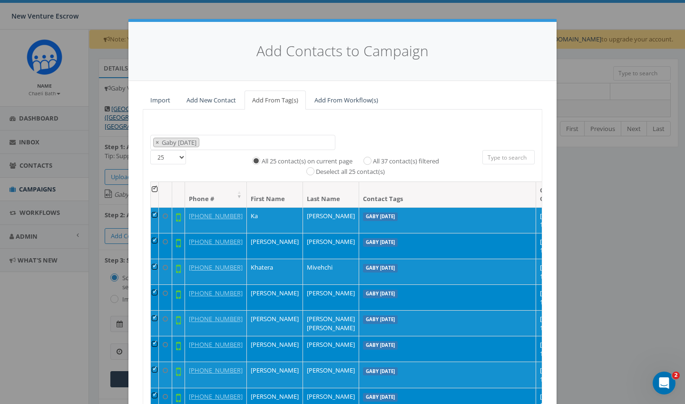
click at [370, 158] on input "All 37 contact(s) filtered" at bounding box center [370, 160] width 6 height 6
radio input "true"
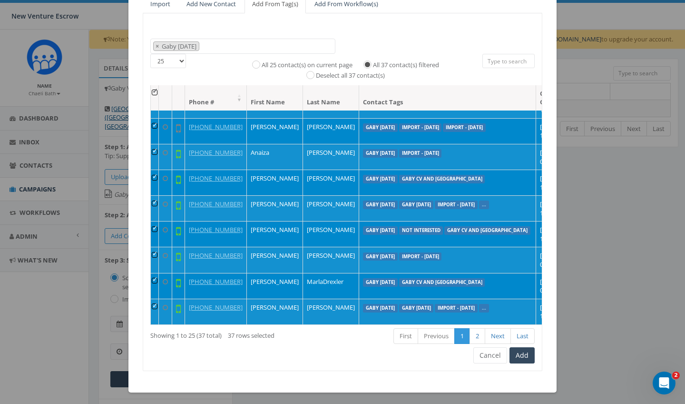
scroll to position [96, 0]
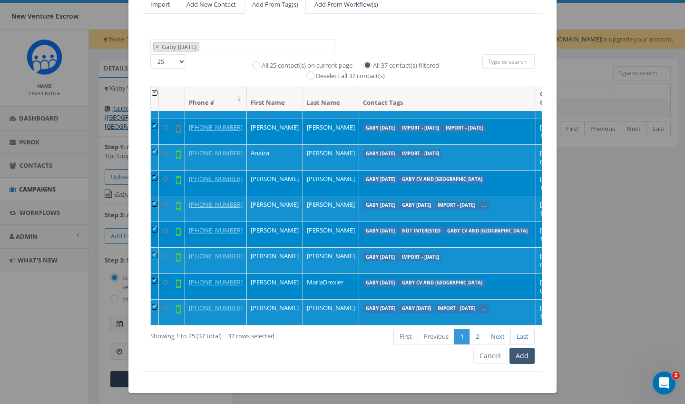
click at [526, 352] on button "Add" at bounding box center [522, 355] width 25 height 16
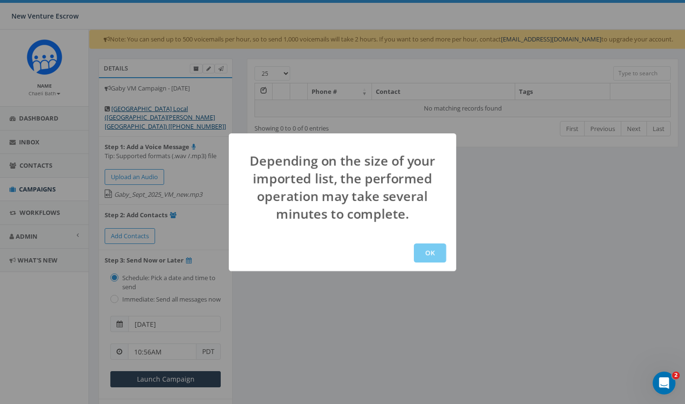
click at [433, 255] on button "OK" at bounding box center [430, 252] width 32 height 19
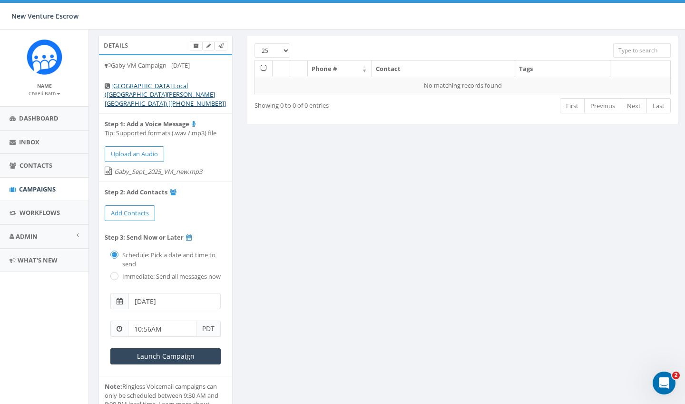
scroll to position [29, 0]
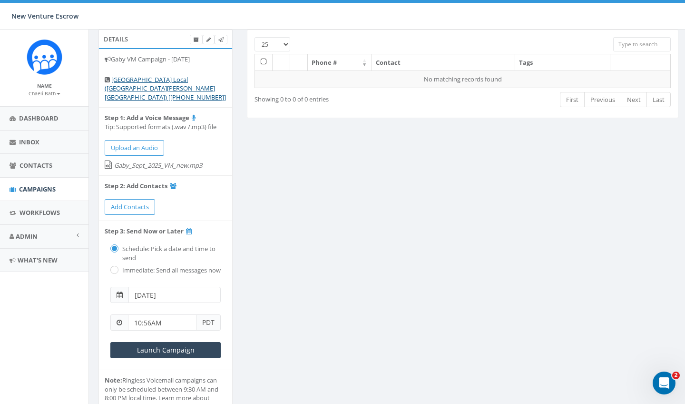
click at [121, 266] on label "Immediate: Send all messages now" at bounding box center [170, 271] width 101 height 10
click at [120, 266] on label "Immediate: Send all messages now" at bounding box center [170, 271] width 101 height 10
click at [115, 267] on input "radio" at bounding box center [113, 270] width 6 height 6
radio input "true"
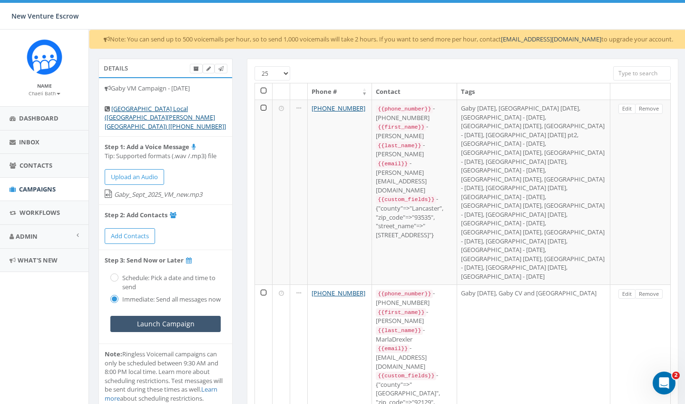
click at [195, 317] on input "Launch Campaign" at bounding box center [165, 324] width 110 height 16
click at [30, 192] on link "Campaigns" at bounding box center [44, 189] width 89 height 23
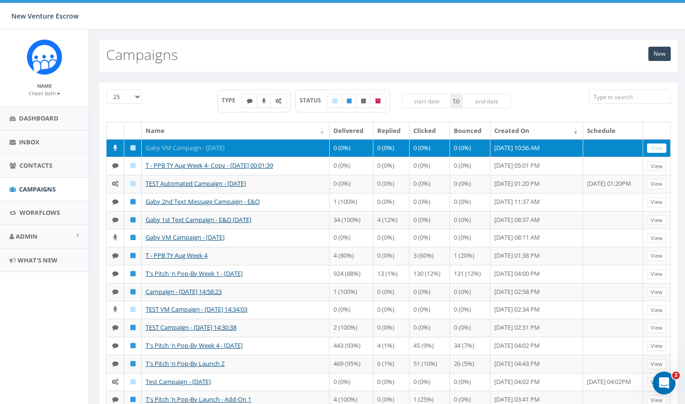
click at [204, 147] on link "Gaby VM Campaign - [DATE]" at bounding box center [185, 147] width 79 height 9
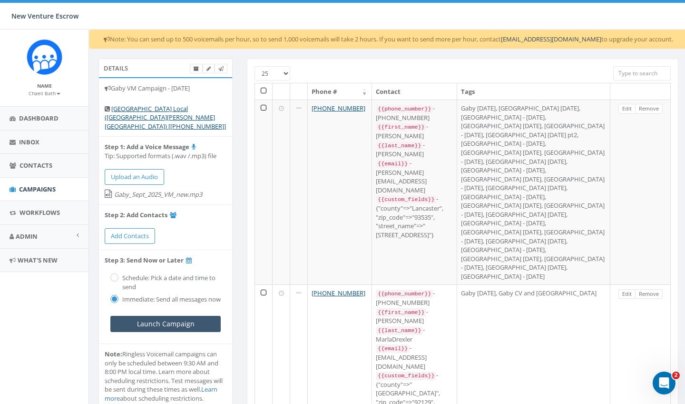
click at [154, 317] on input "Launch Campaign" at bounding box center [165, 324] width 110 height 16
click at [119, 273] on label "Schedule: Pick a date and time to send" at bounding box center [169, 282] width 101 height 18
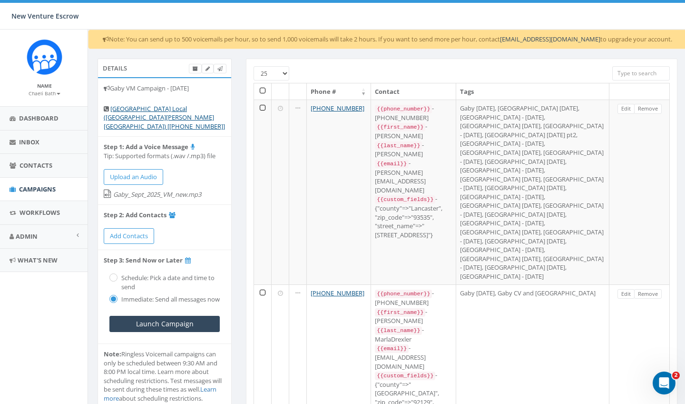
click at [119, 273] on label "Schedule: Pick a date and time to send" at bounding box center [169, 282] width 101 height 18
click at [40, 186] on span "Campaigns" at bounding box center [37, 189] width 37 height 9
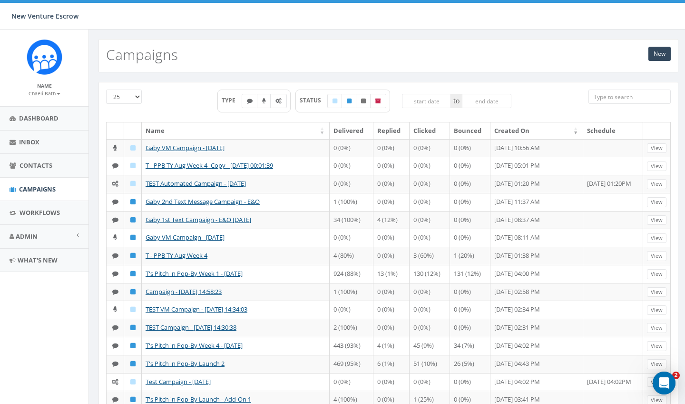
click at [170, 145] on link "Gaby VM Campaign - [DATE]" at bounding box center [185, 147] width 79 height 9
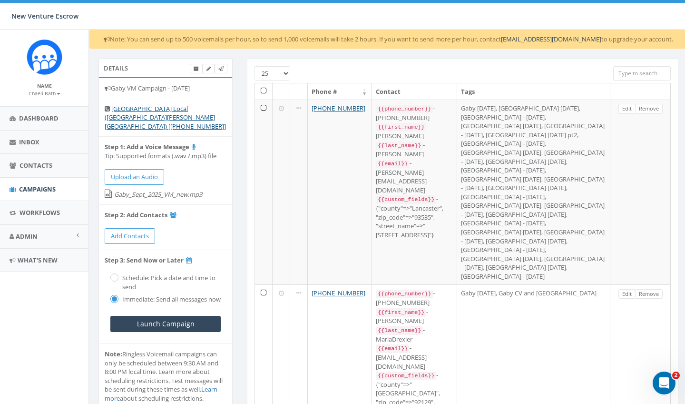
click at [115, 275] on input "radio" at bounding box center [113, 278] width 6 height 6
radio input "true"
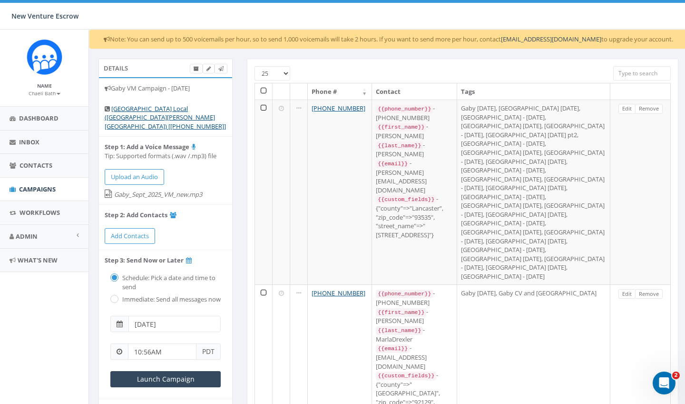
click at [208, 348] on span "PDT" at bounding box center [209, 351] width 24 height 16
click at [123, 320] on span at bounding box center [119, 324] width 18 height 16
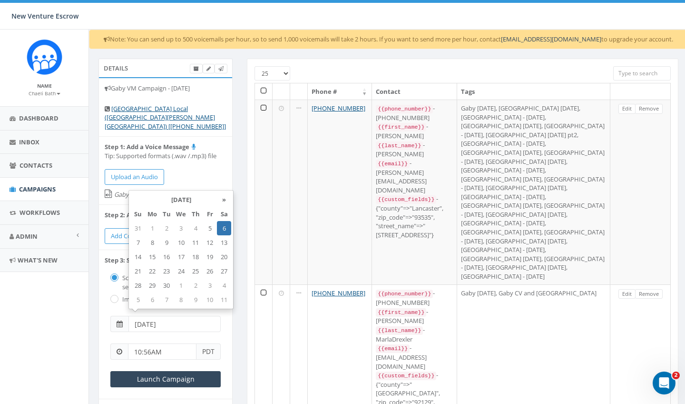
click at [185, 317] on input "2025-09-06" at bounding box center [175, 324] width 92 height 16
click at [211, 227] on td "5" at bounding box center [210, 228] width 14 height 14
type input "[DATE]"
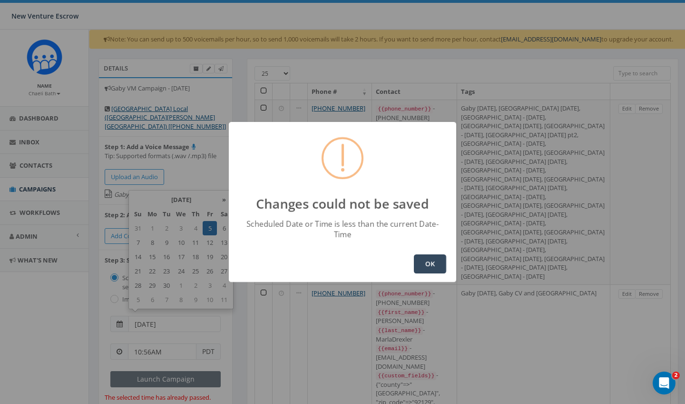
click at [429, 263] on button "OK" at bounding box center [430, 263] width 32 height 19
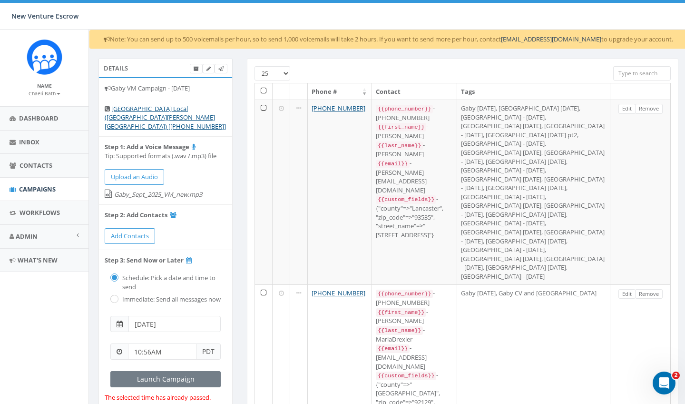
click at [151, 345] on input "10:56AM" at bounding box center [162, 351] width 69 height 16
click at [164, 229] on div "1 2 3 4 5 6 7 8 9 10 11 12 00 05 10 15 20 25 30 35 40 45 50 55" at bounding box center [182, 263] width 95 height 95
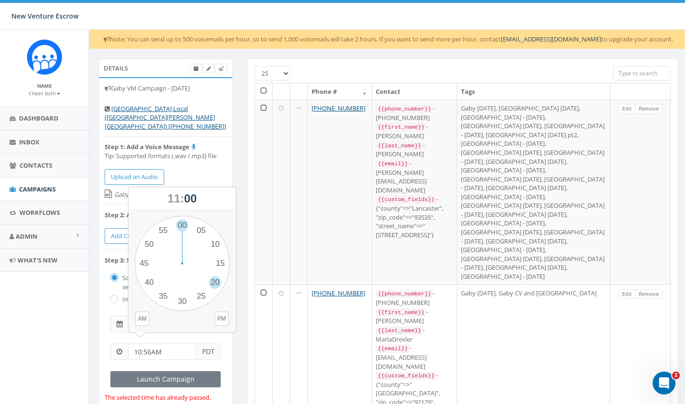
click at [217, 277] on div "1 2 3 4 5 6 7 8 9 10 11 12 00 05 10 15 20 25 30 35 40 45 50 55" at bounding box center [182, 263] width 95 height 95
type input "11:20PM"
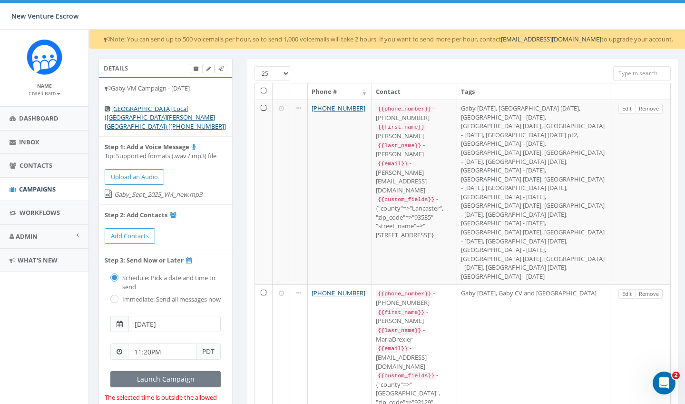
click at [177, 316] on input "[DATE]" at bounding box center [175, 324] width 92 height 16
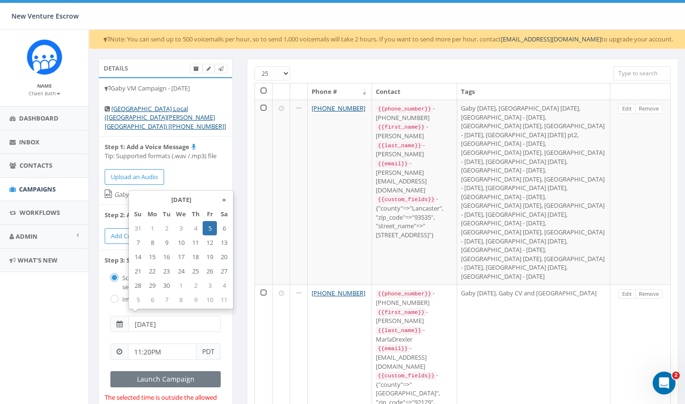
click at [210, 231] on td "5" at bounding box center [210, 228] width 14 height 14
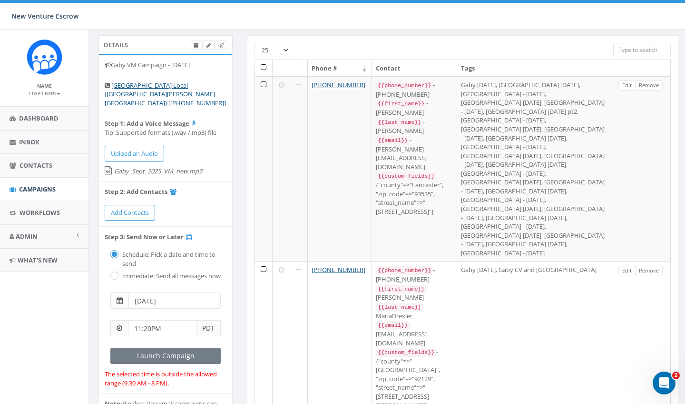
scroll to position [24, 0]
click at [175, 321] on input "11:20PM" at bounding box center [162, 327] width 69 height 16
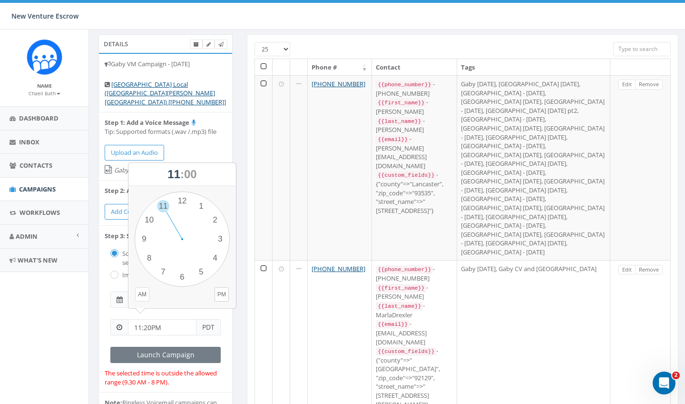
click at [140, 296] on button "AM" at bounding box center [142, 294] width 14 height 14
click at [175, 321] on input "11:20PM" at bounding box center [162, 327] width 69 height 16
click at [110, 252] on div "Schedule: Pick a date and time to send Immediate: Send all messages now" at bounding box center [166, 263] width 122 height 46
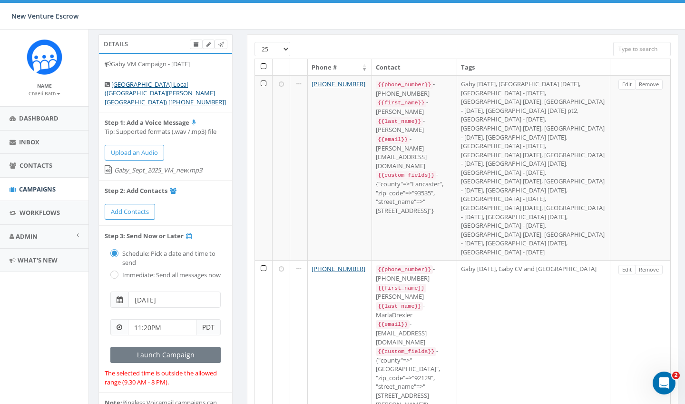
click at [163, 323] on input "11:20PM" at bounding box center [162, 327] width 69 height 16
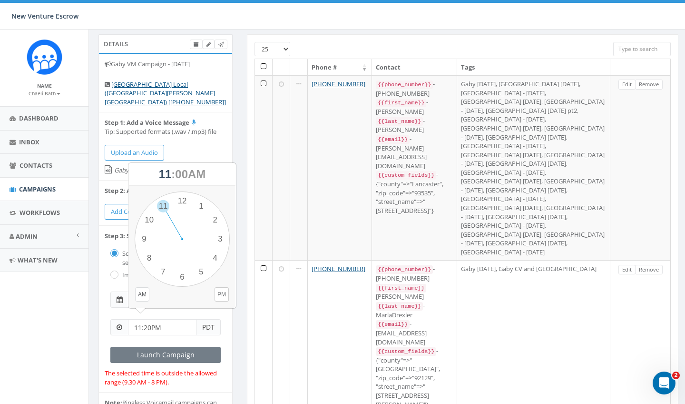
click at [141, 294] on button "AM" at bounding box center [142, 294] width 14 height 14
click at [174, 325] on input "11:20PM" at bounding box center [162, 327] width 69 height 16
type input "11:20AM"
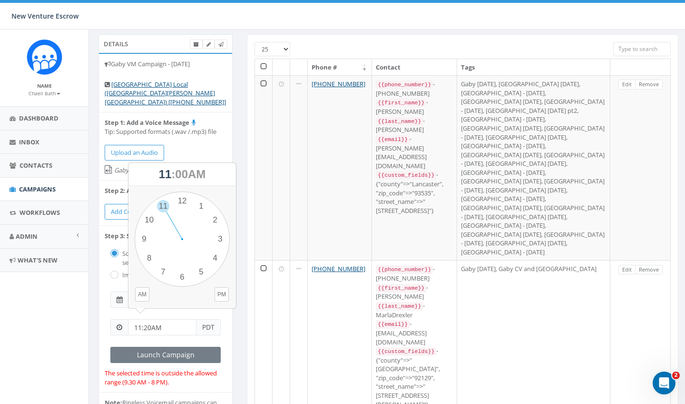
click at [223, 341] on div "Launch Campaign" at bounding box center [166, 355] width 122 height 28
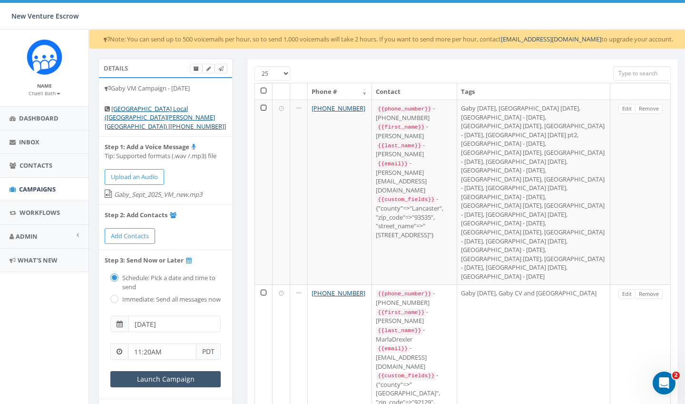
click at [162, 372] on input "Launch Campaign" at bounding box center [165, 379] width 110 height 16
click at [114, 297] on input "radio" at bounding box center [113, 300] width 6 height 6
radio input "true"
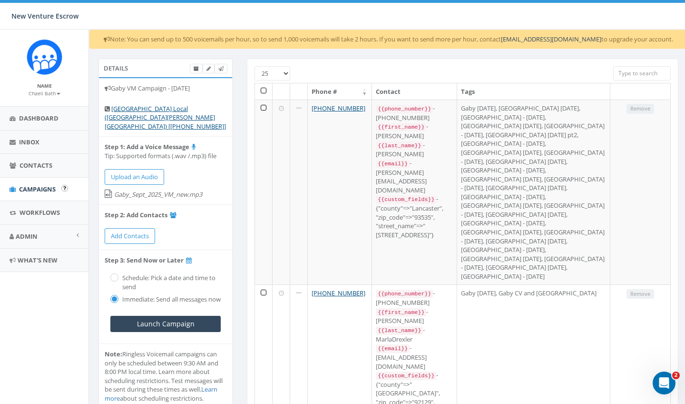
click at [47, 187] on span "Campaigns" at bounding box center [37, 189] width 37 height 9
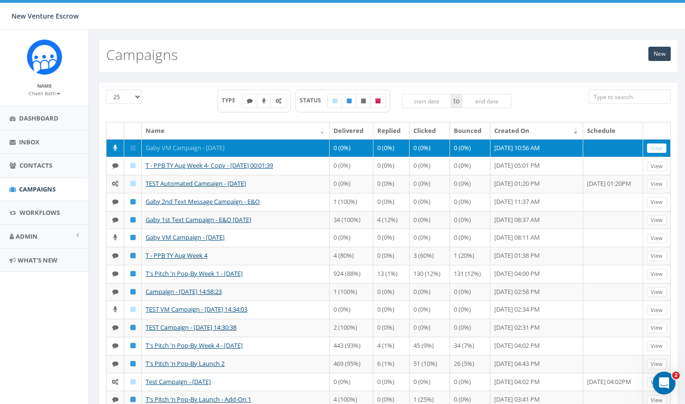
click at [203, 148] on link "Gaby VM Campaign - [DATE]" at bounding box center [185, 147] width 79 height 9
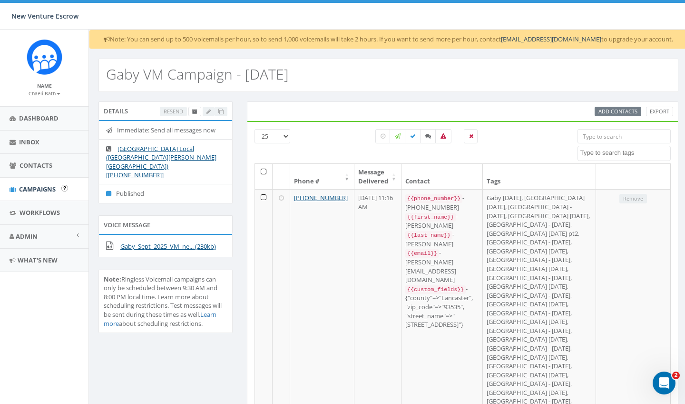
click at [40, 185] on span "Campaigns" at bounding box center [37, 189] width 37 height 9
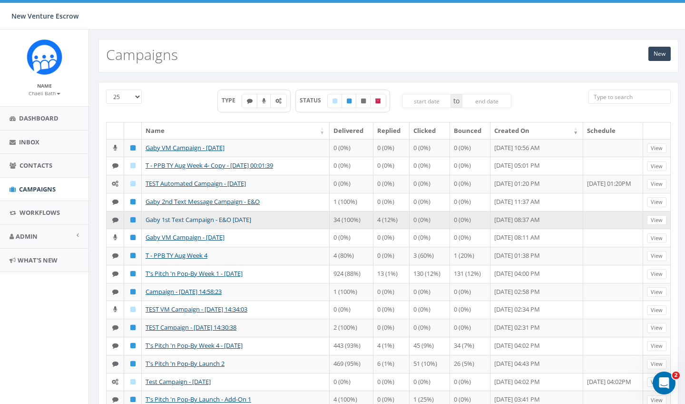
click at [208, 224] on link "Gaby 1st Text Campaign - E&O [DATE]" at bounding box center [199, 219] width 106 height 9
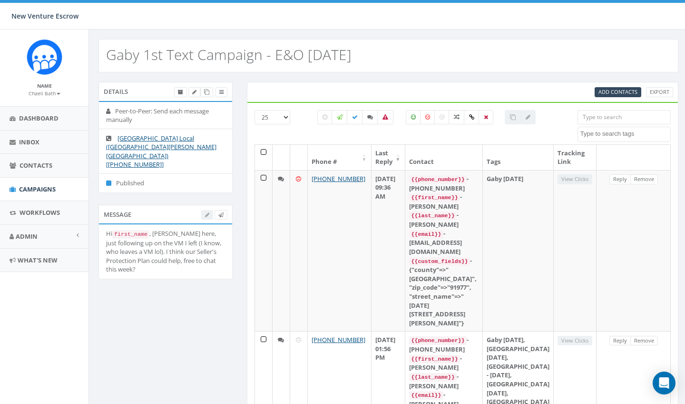
select select
click at [614, 92] on span "Add Contacts" at bounding box center [618, 91] width 39 height 7
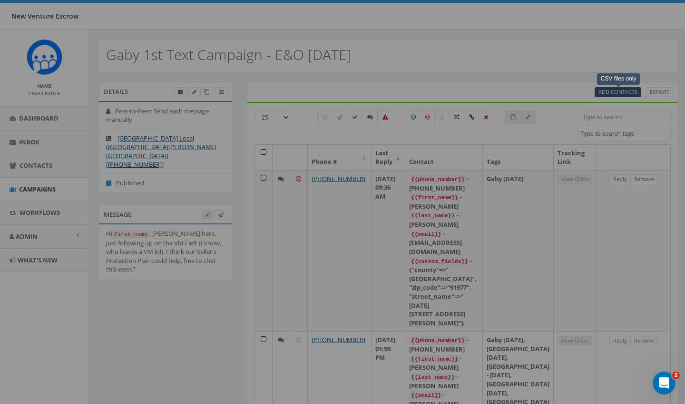
select select
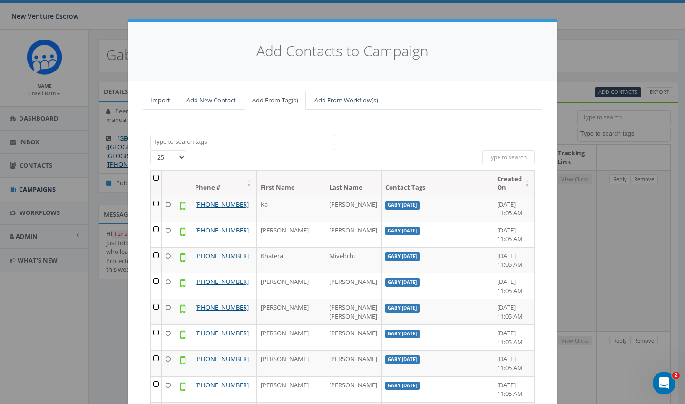
click at [248, 142] on textarea "Search" at bounding box center [244, 142] width 182 height 9
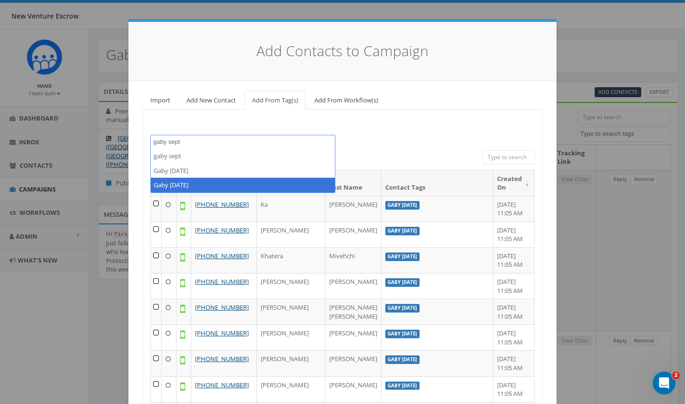
type textarea "gaby sept"
select select "Gaby [DATE]"
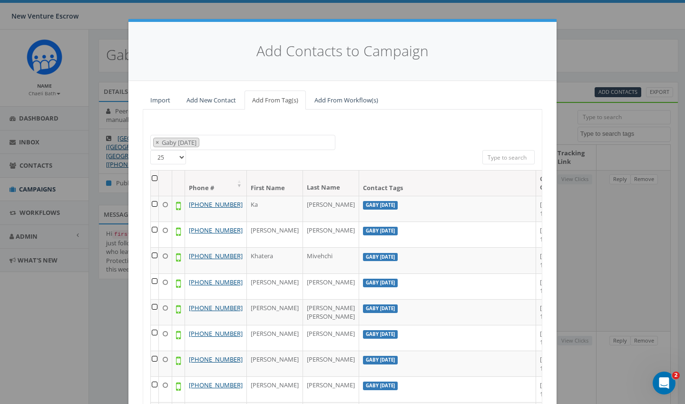
click at [155, 177] on th at bounding box center [155, 182] width 8 height 25
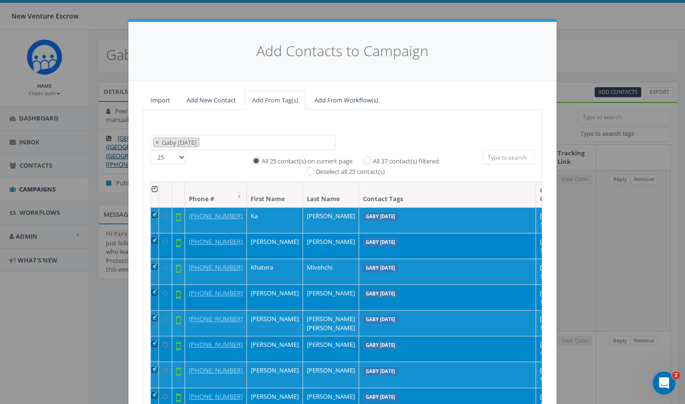
click at [367, 159] on input "All 37 contact(s) filtered" at bounding box center [370, 160] width 6 height 6
radio input "true"
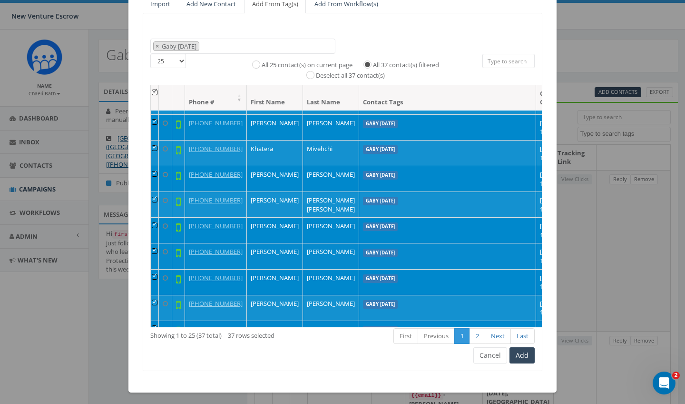
scroll to position [96, 0]
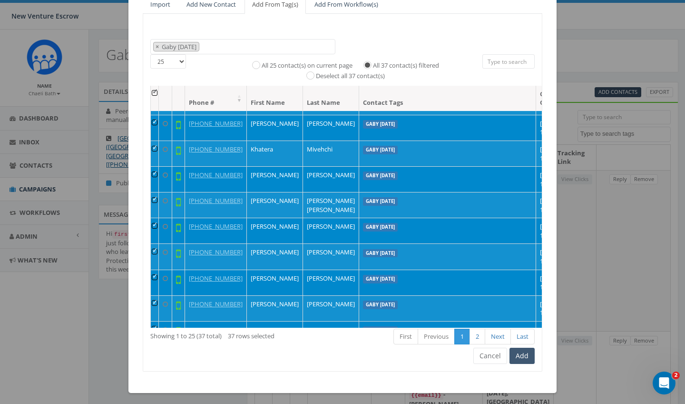
click at [521, 349] on button "Add" at bounding box center [522, 355] width 25 height 16
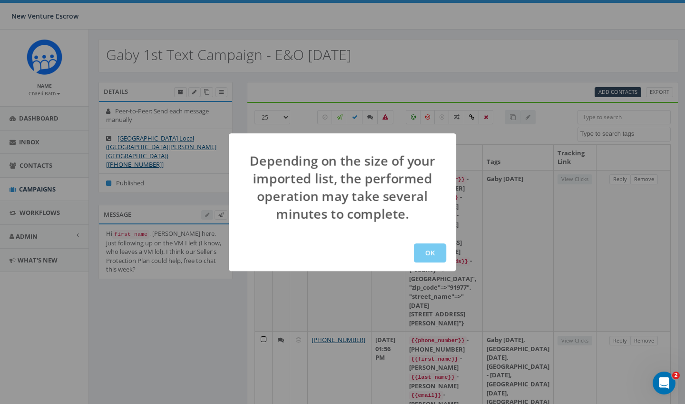
click at [431, 250] on button "OK" at bounding box center [430, 252] width 32 height 19
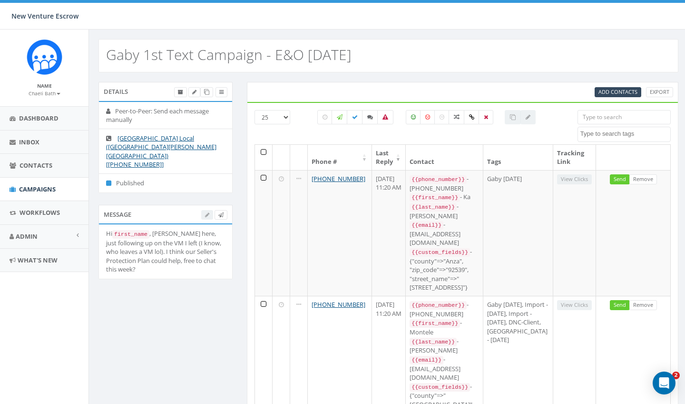
select select
click at [49, 95] on small "Chaeli Bath" at bounding box center [45, 93] width 32 height 7
click at [39, 119] on link "Sign Out" at bounding box center [47, 120] width 75 height 12
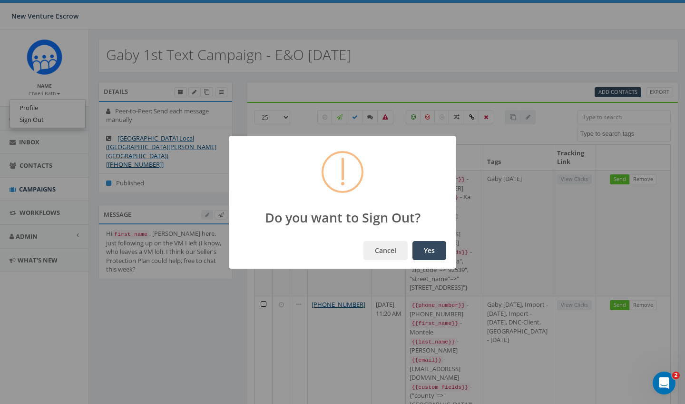
click at [422, 250] on button "Yes" at bounding box center [430, 250] width 34 height 19
